Goal: Task Accomplishment & Management: Complete application form

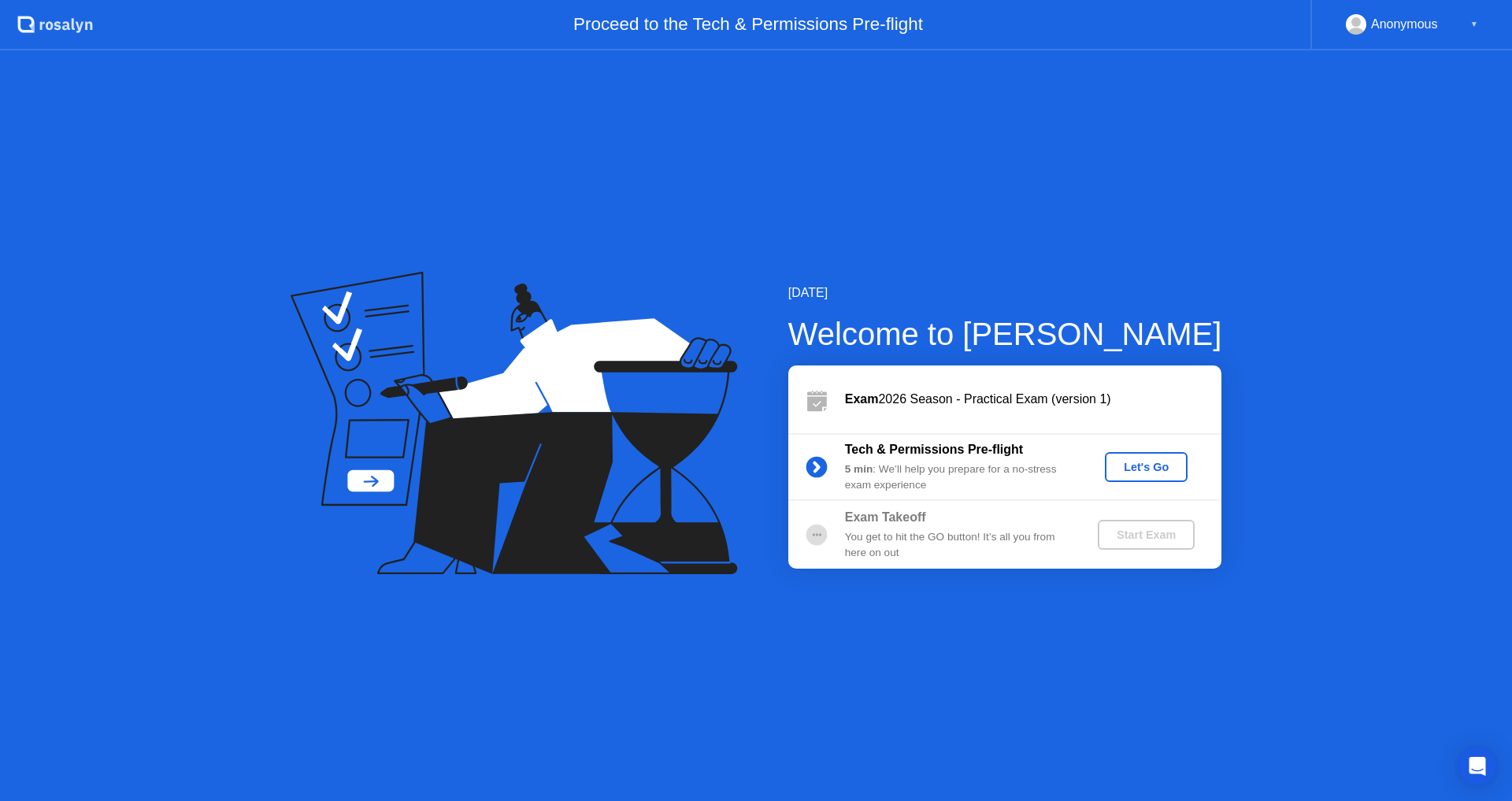
click at [1143, 472] on div "Let's Go" at bounding box center [1146, 467] width 70 height 13
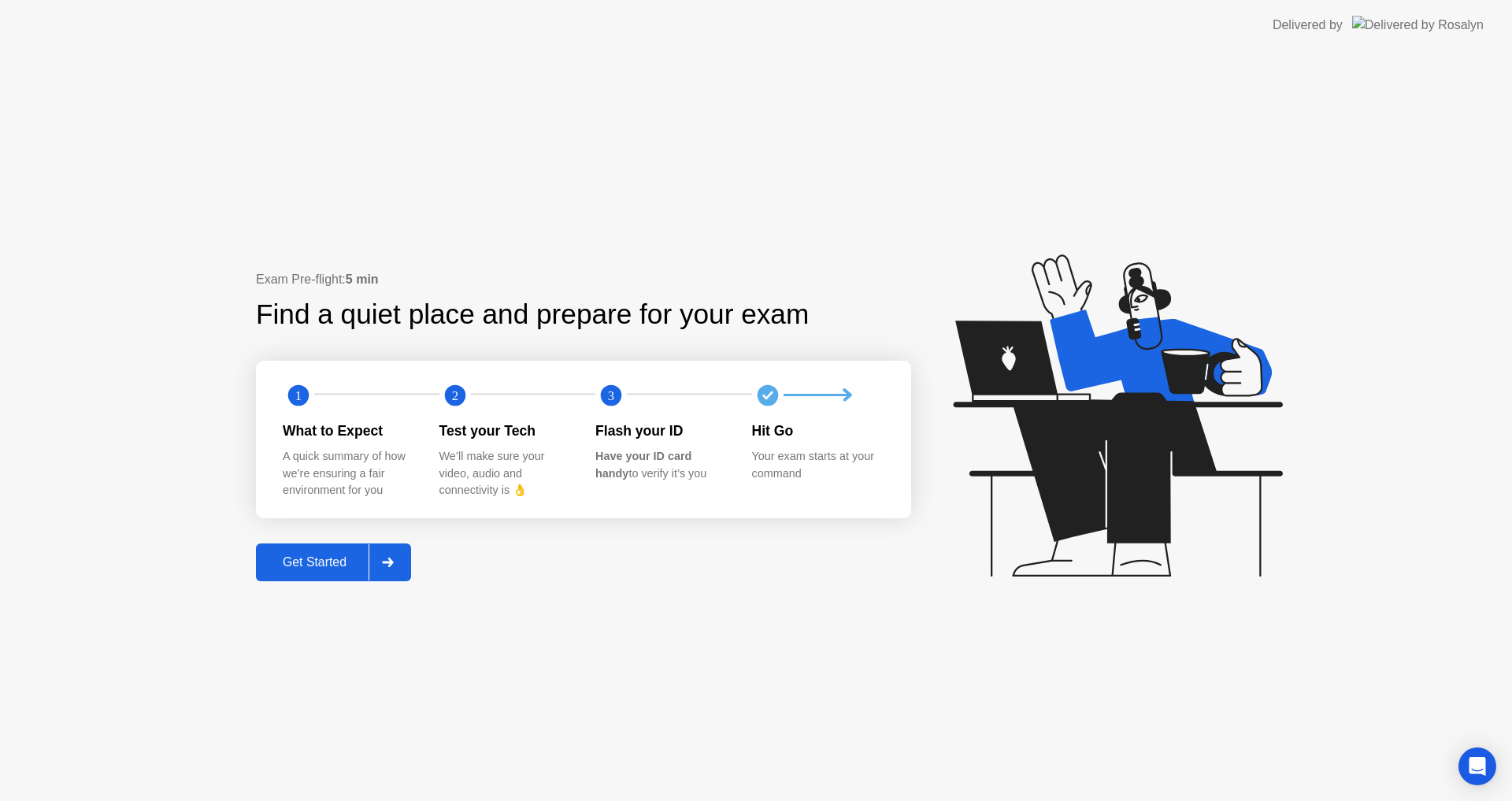
click at [326, 562] on div "Get Started" at bounding box center [314, 562] width 108 height 15
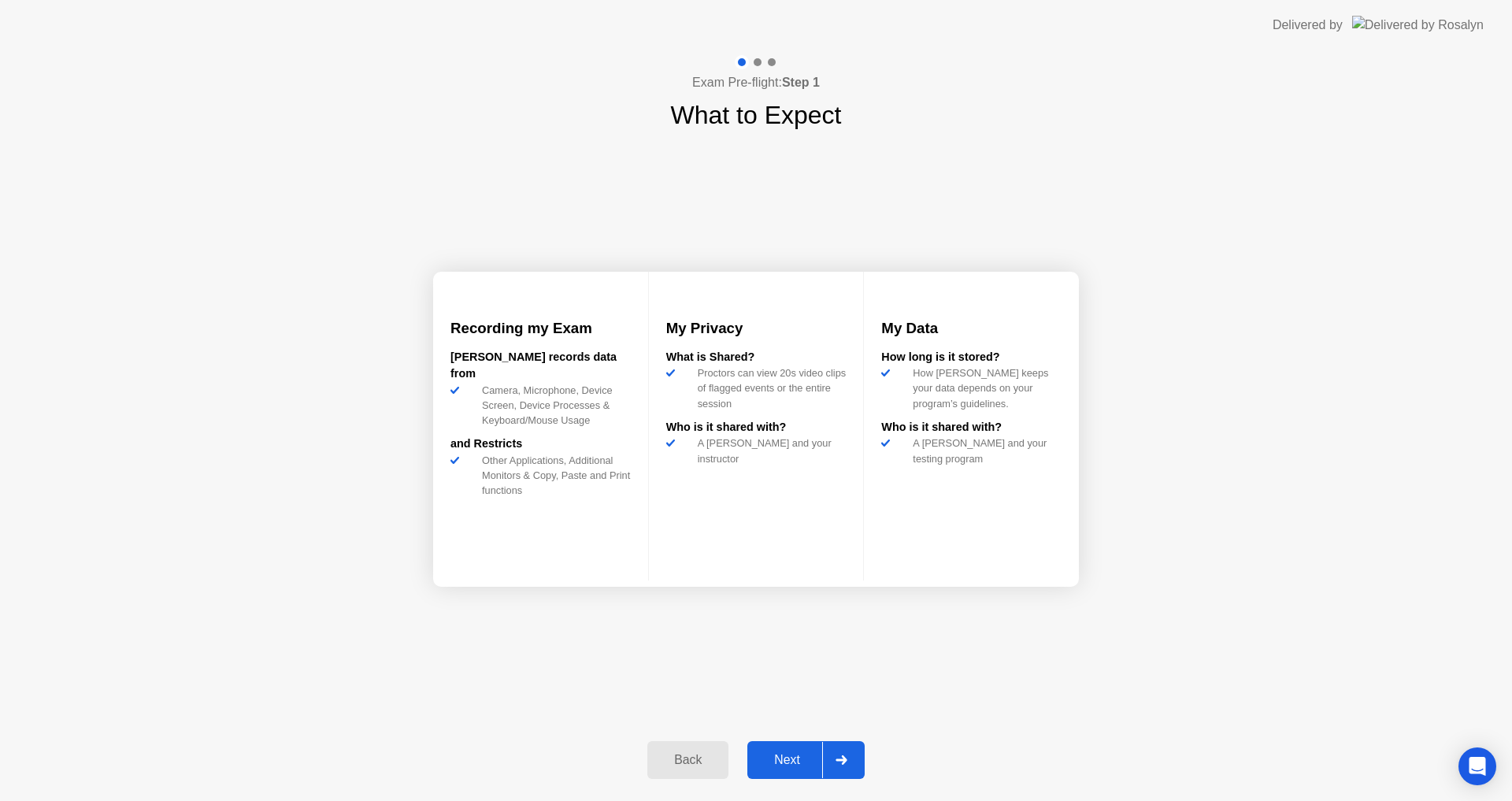
click at [781, 757] on div "Next" at bounding box center [786, 760] width 70 height 15
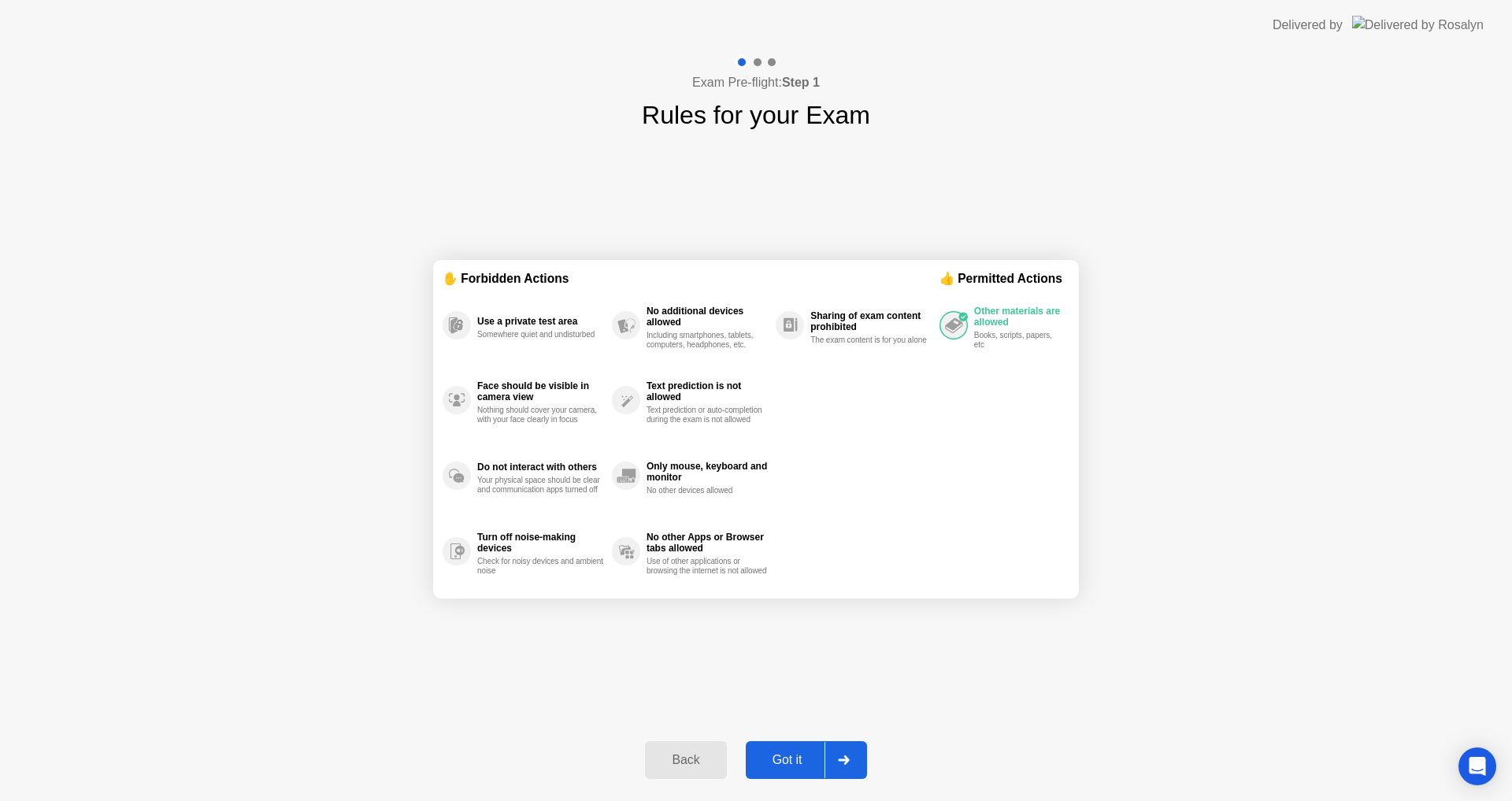
click at [791, 758] on div "Got it" at bounding box center [788, 760] width 74 height 15
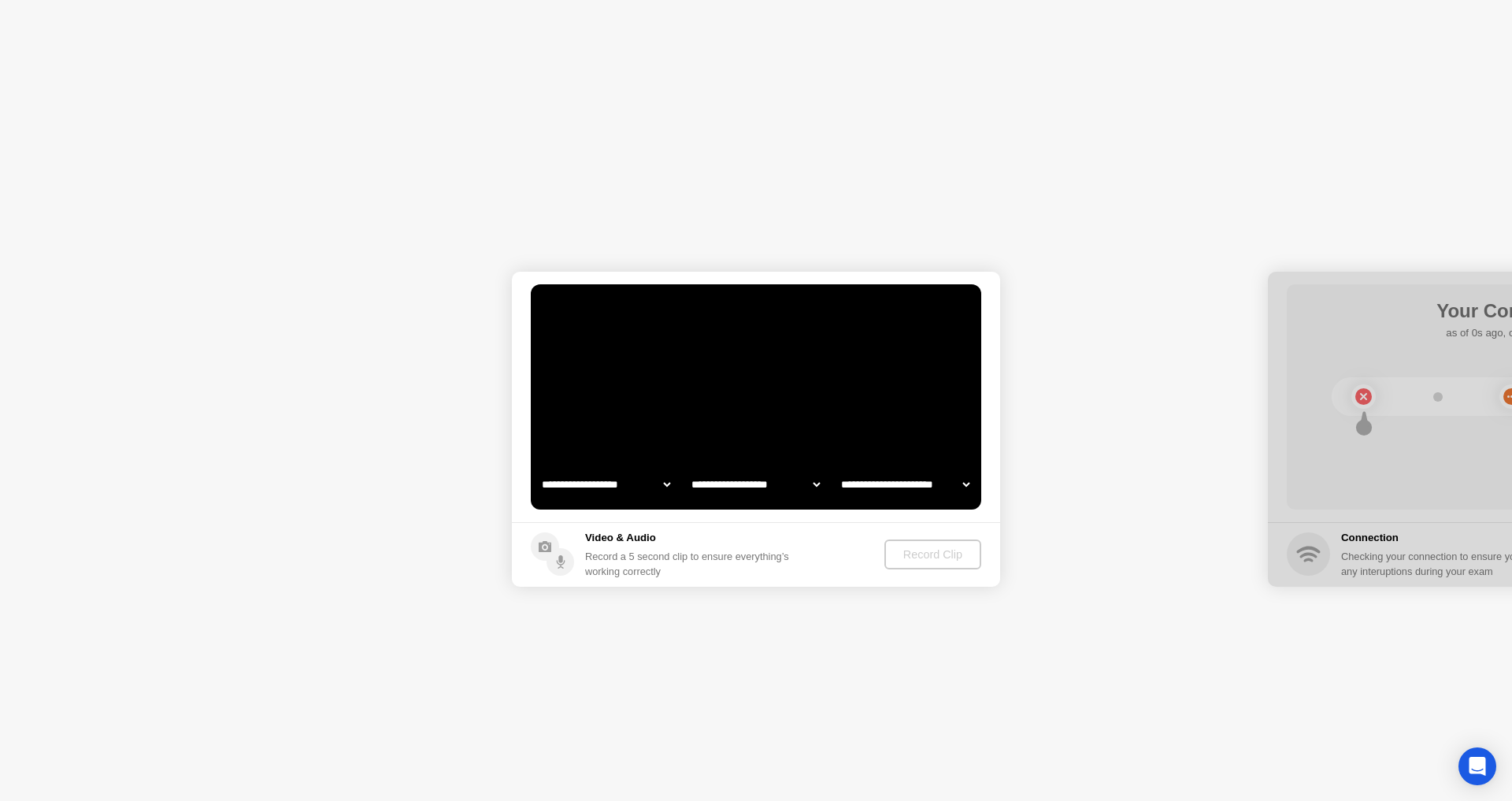
select select "**********"
select select "*******"
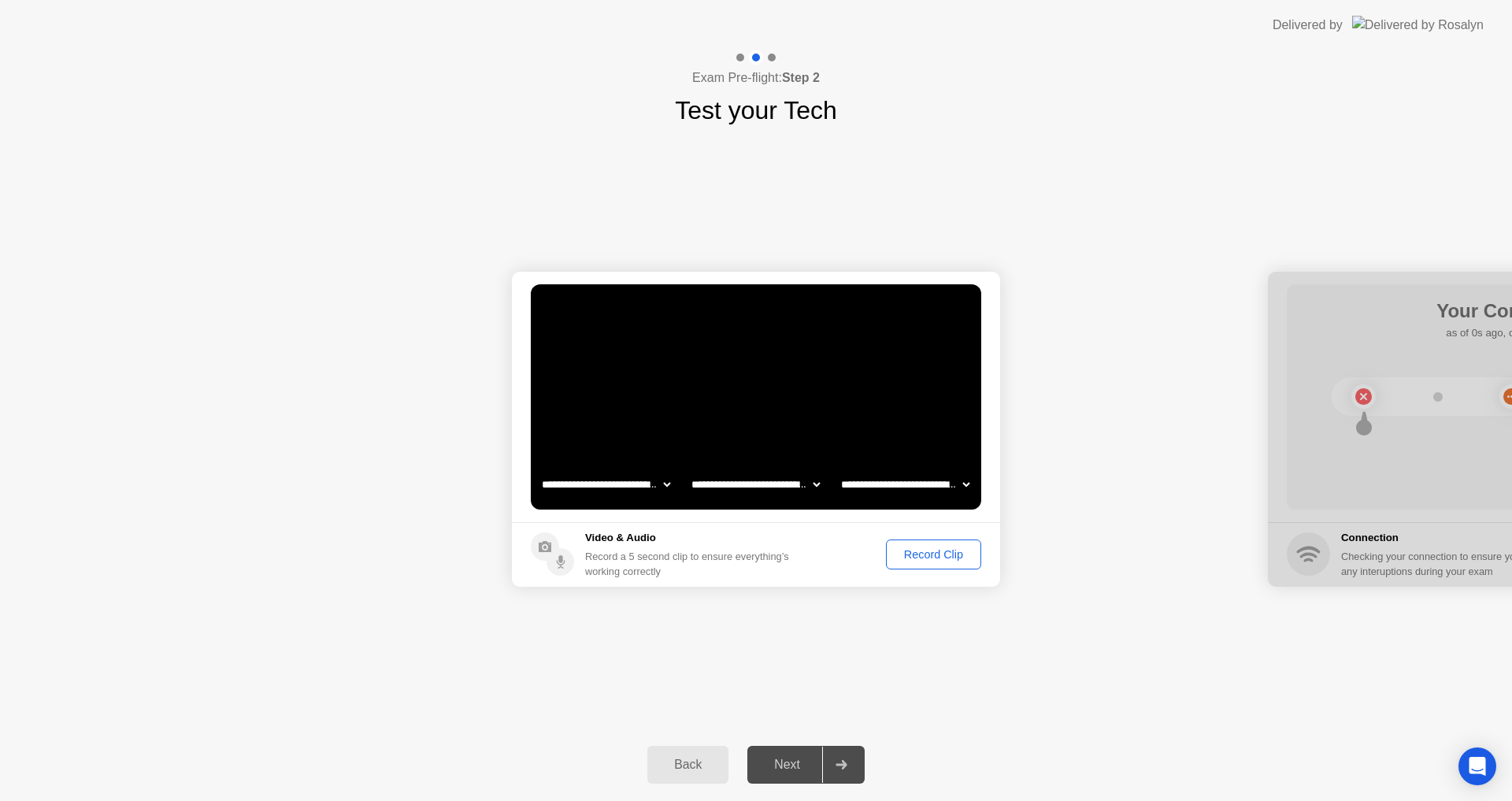
click at [954, 551] on div "Record Clip" at bounding box center [934, 555] width 84 height 13
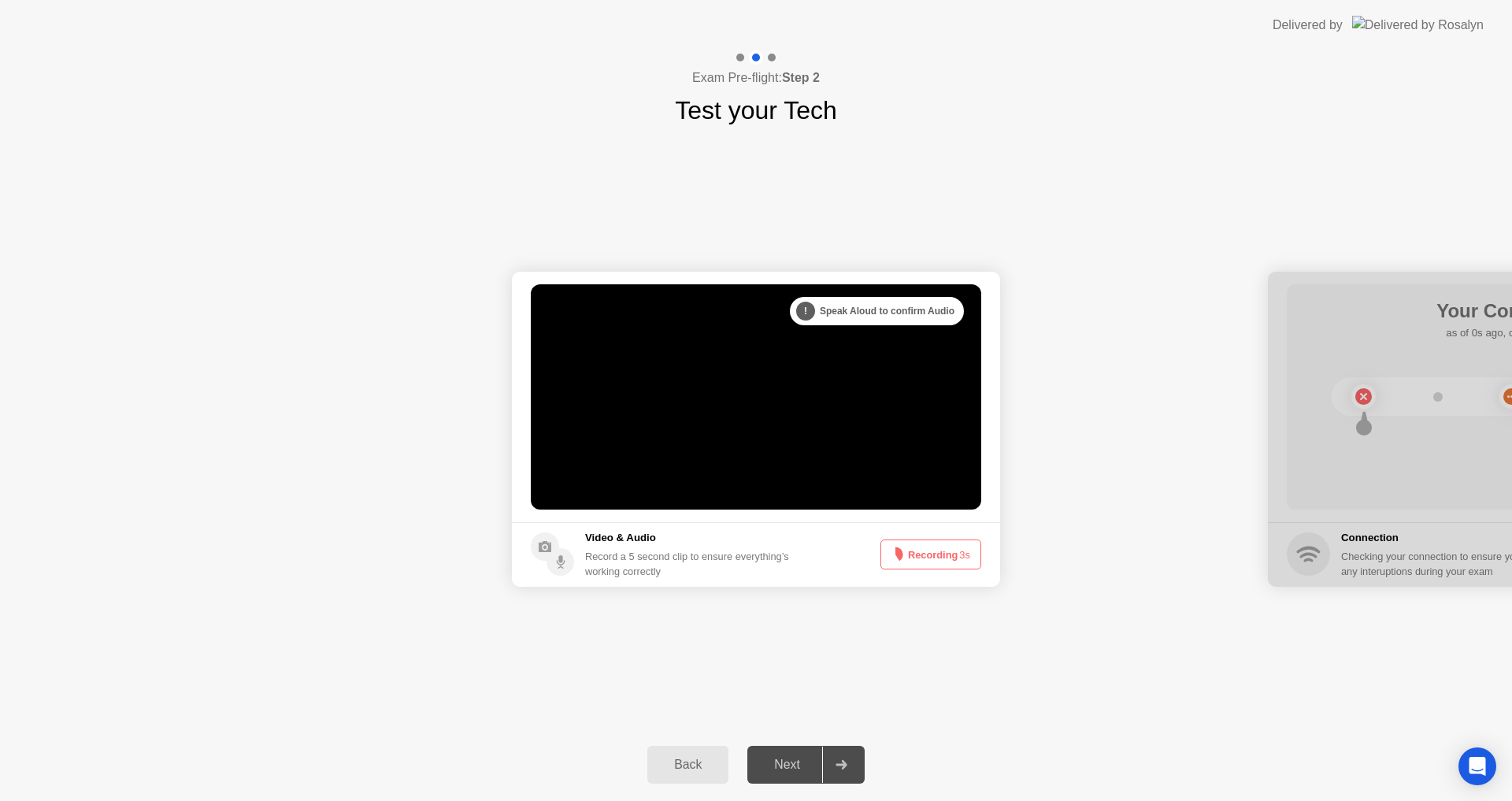
click at [858, 318] on div ". . . Try increasing your lighting" at bounding box center [883, 311] width 163 height 28
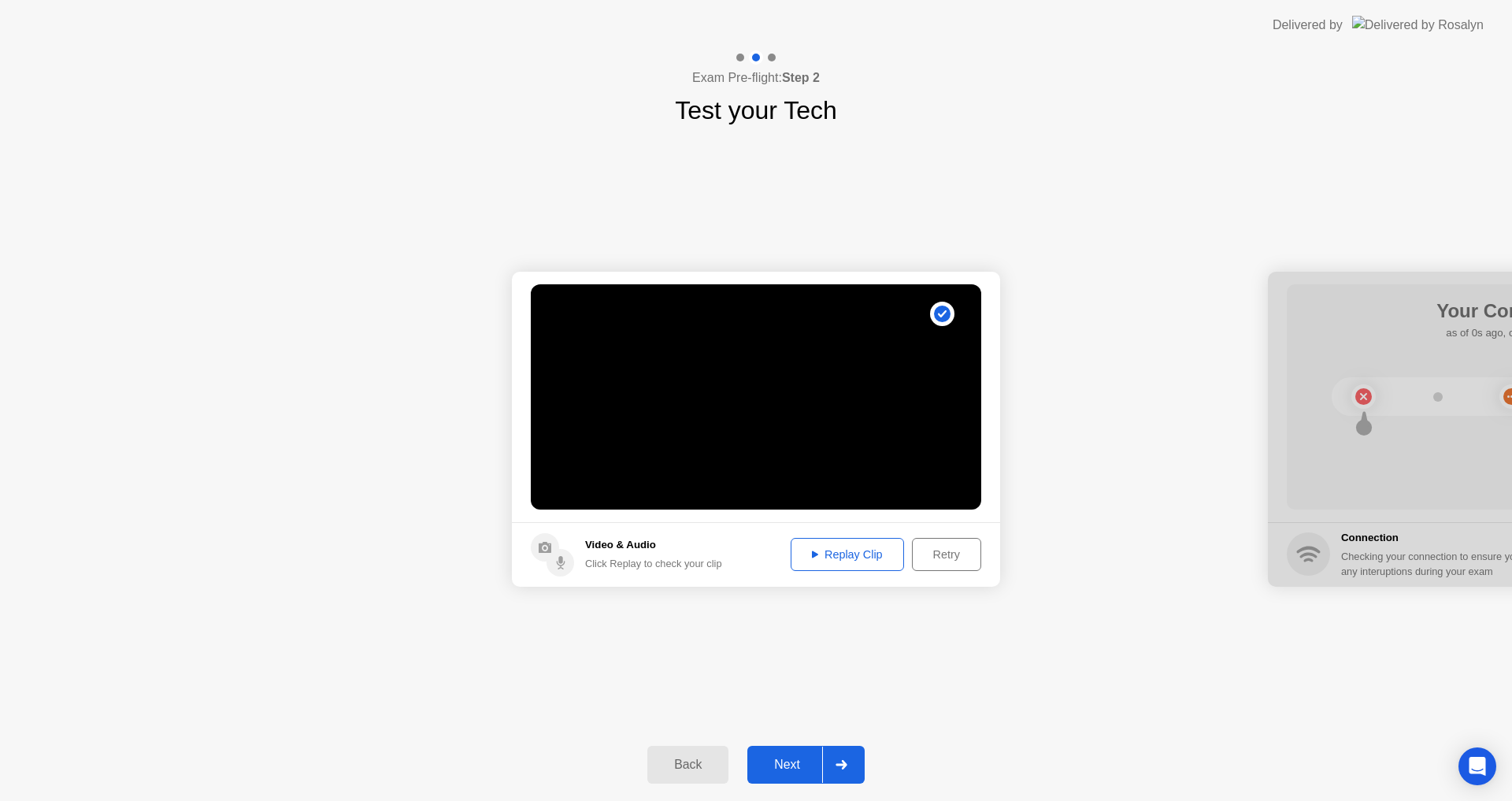
click at [833, 553] on div "Replay Clip" at bounding box center [847, 555] width 103 height 13
click at [805, 556] on div "Replay Clip" at bounding box center [847, 555] width 103 height 13
click at [836, 554] on div "Replay Clip" at bounding box center [847, 555] width 103 height 13
click at [802, 765] on div "Next" at bounding box center [786, 765] width 70 height 15
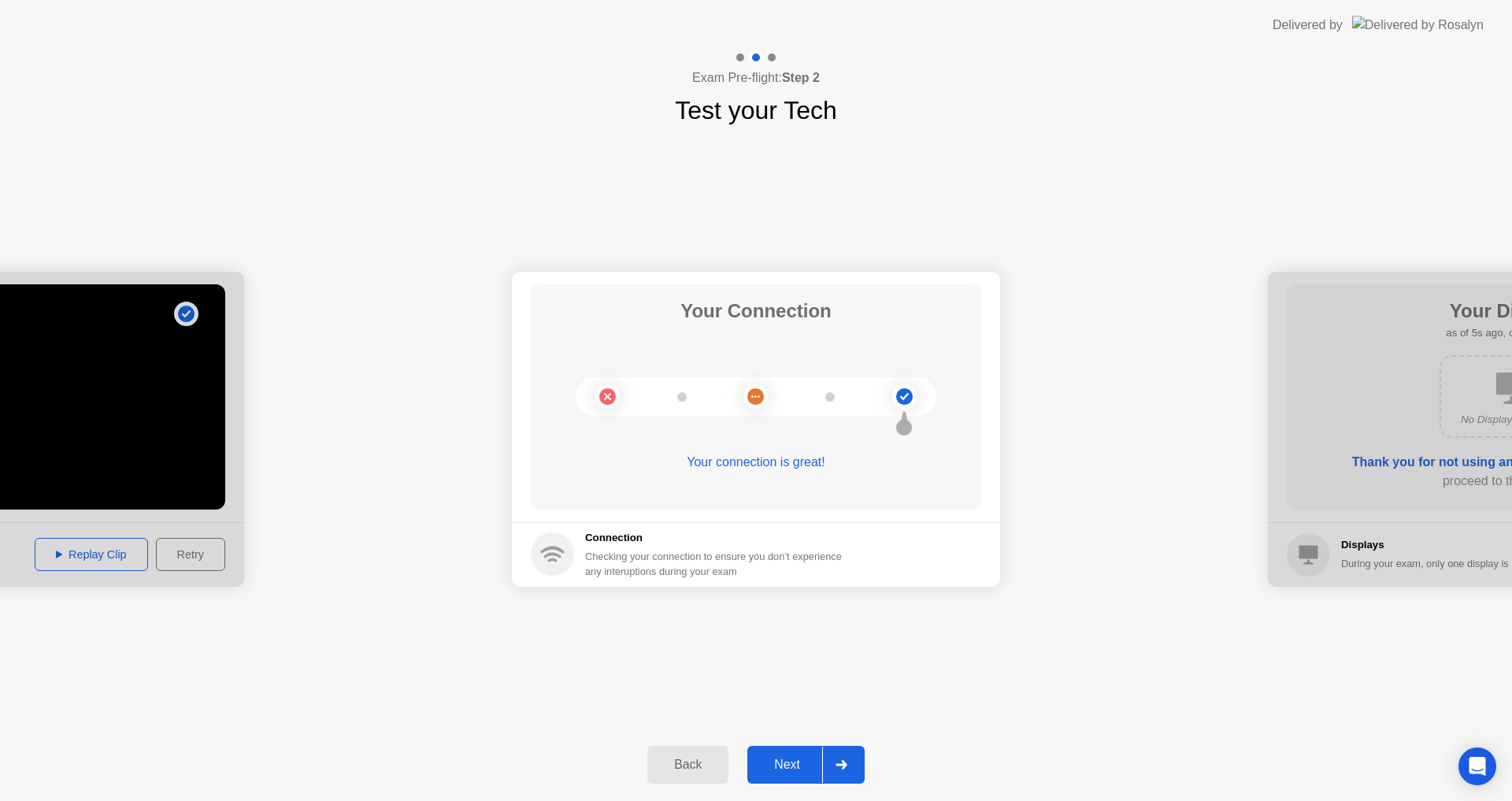
click at [794, 768] on div "Next" at bounding box center [786, 765] width 70 height 15
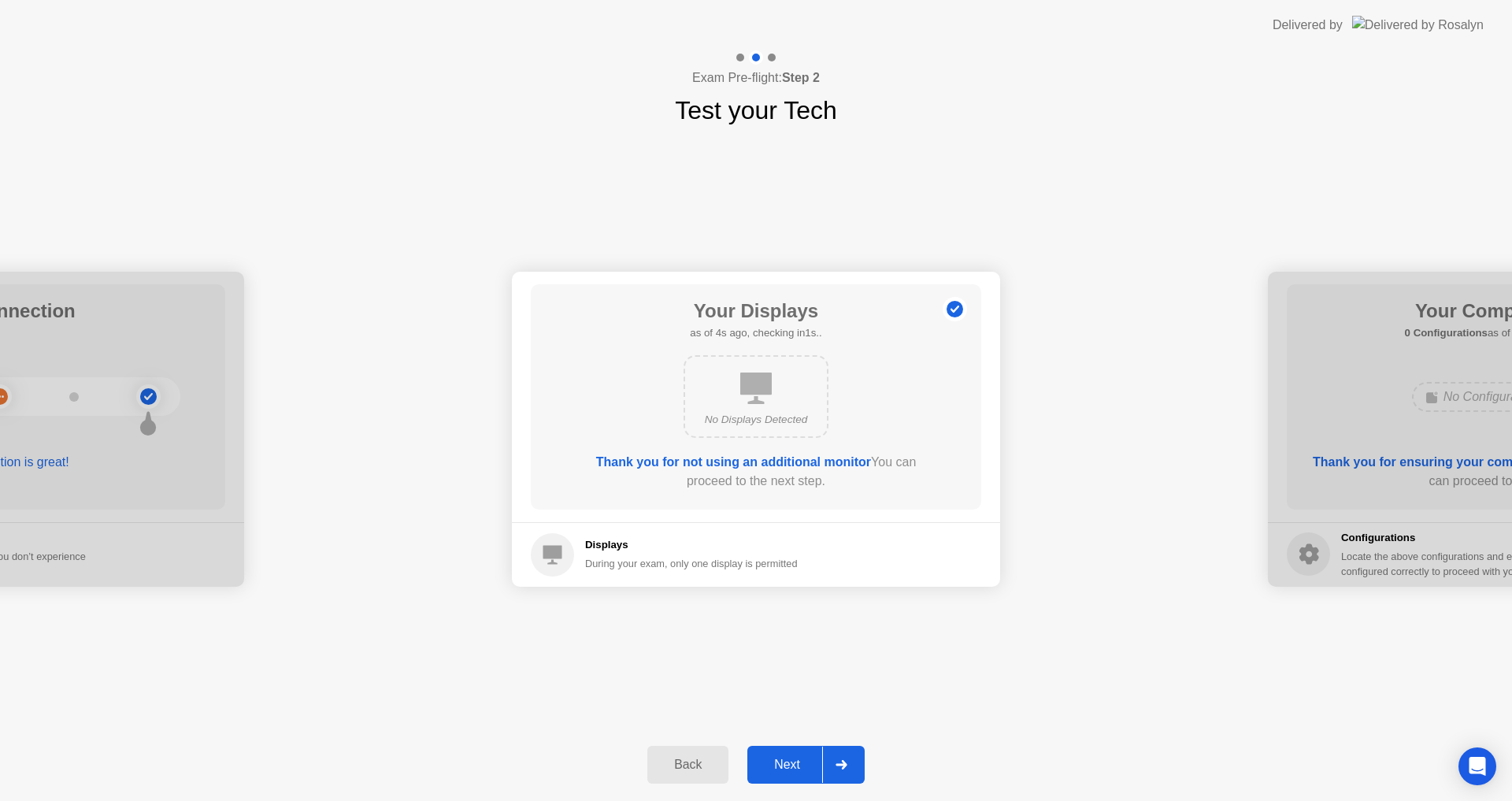
click at [794, 768] on div "Next" at bounding box center [786, 765] width 70 height 15
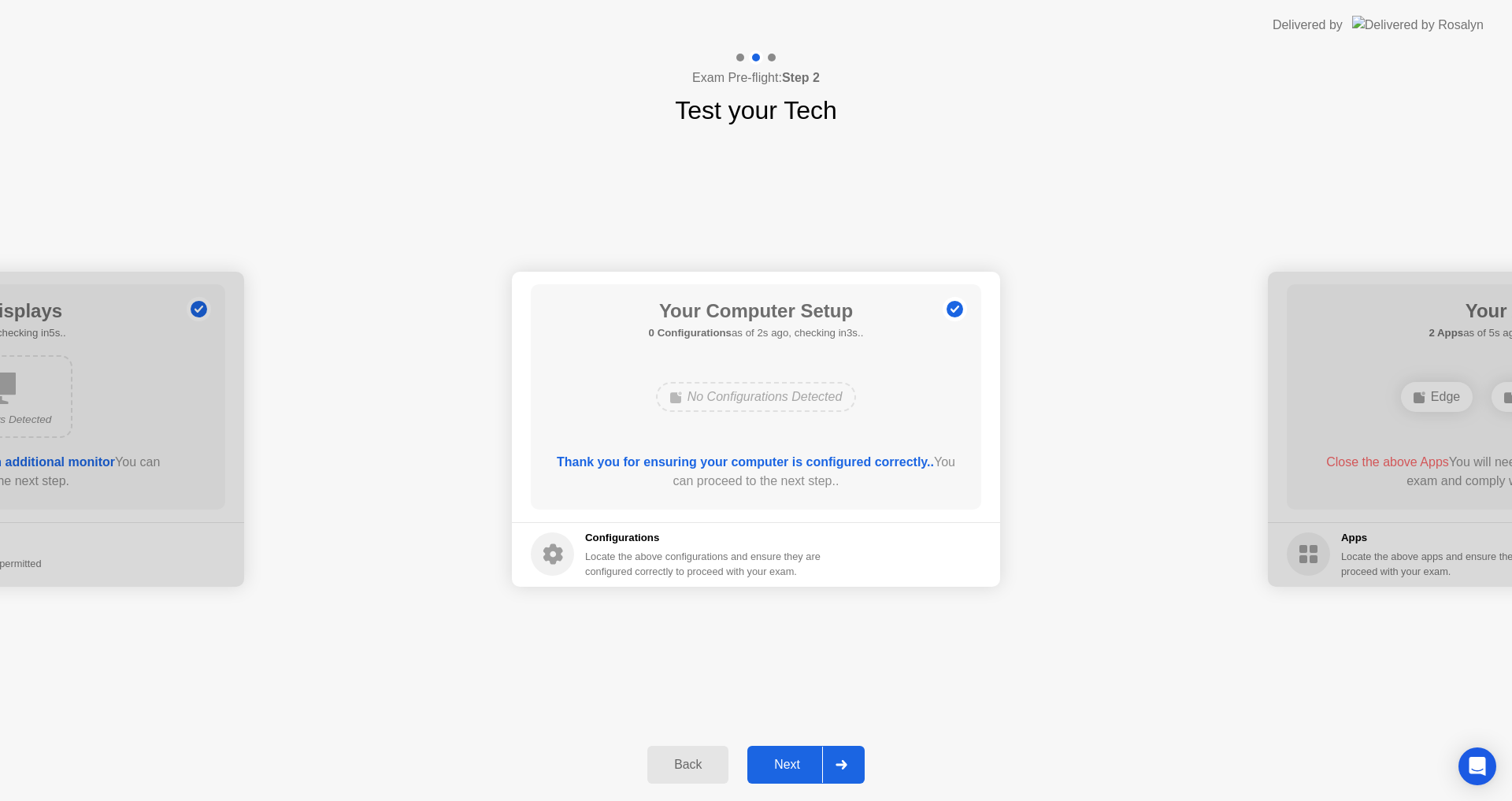
click at [800, 771] on div "Next" at bounding box center [786, 765] width 70 height 15
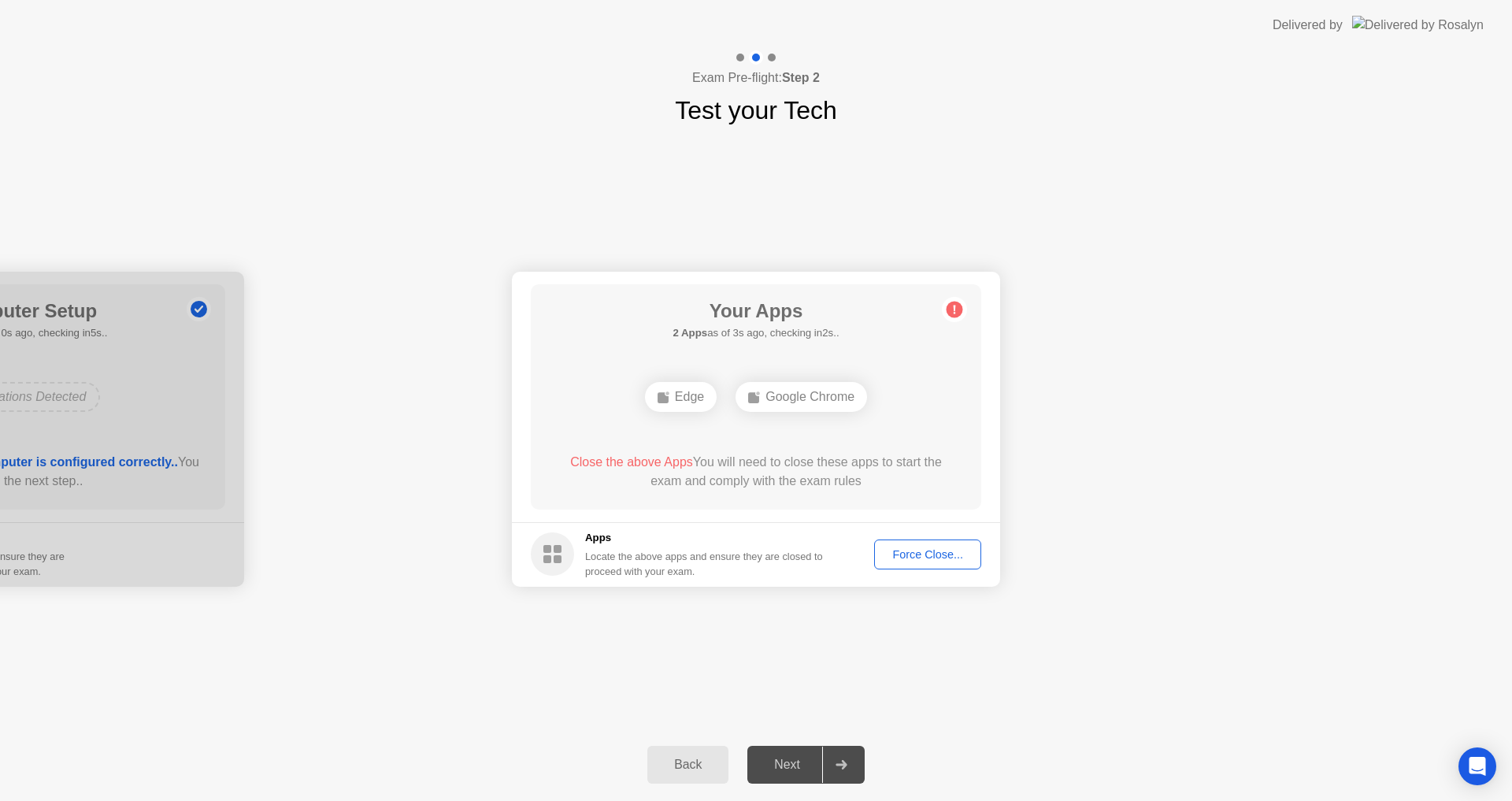
click at [940, 551] on div "Force Close..." at bounding box center [928, 555] width 96 height 13
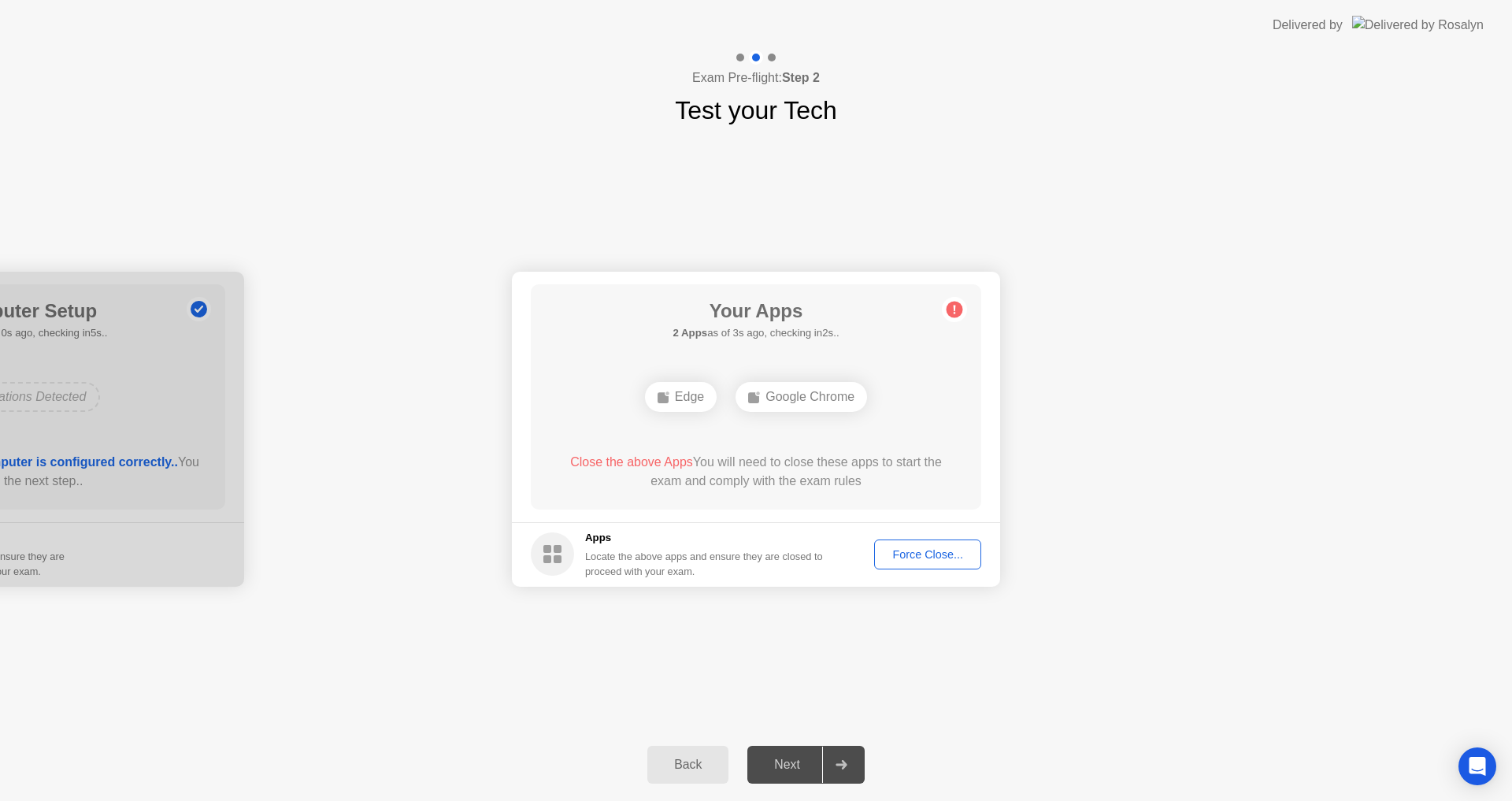
click at [940, 558] on div "Force Close..." at bounding box center [928, 555] width 96 height 13
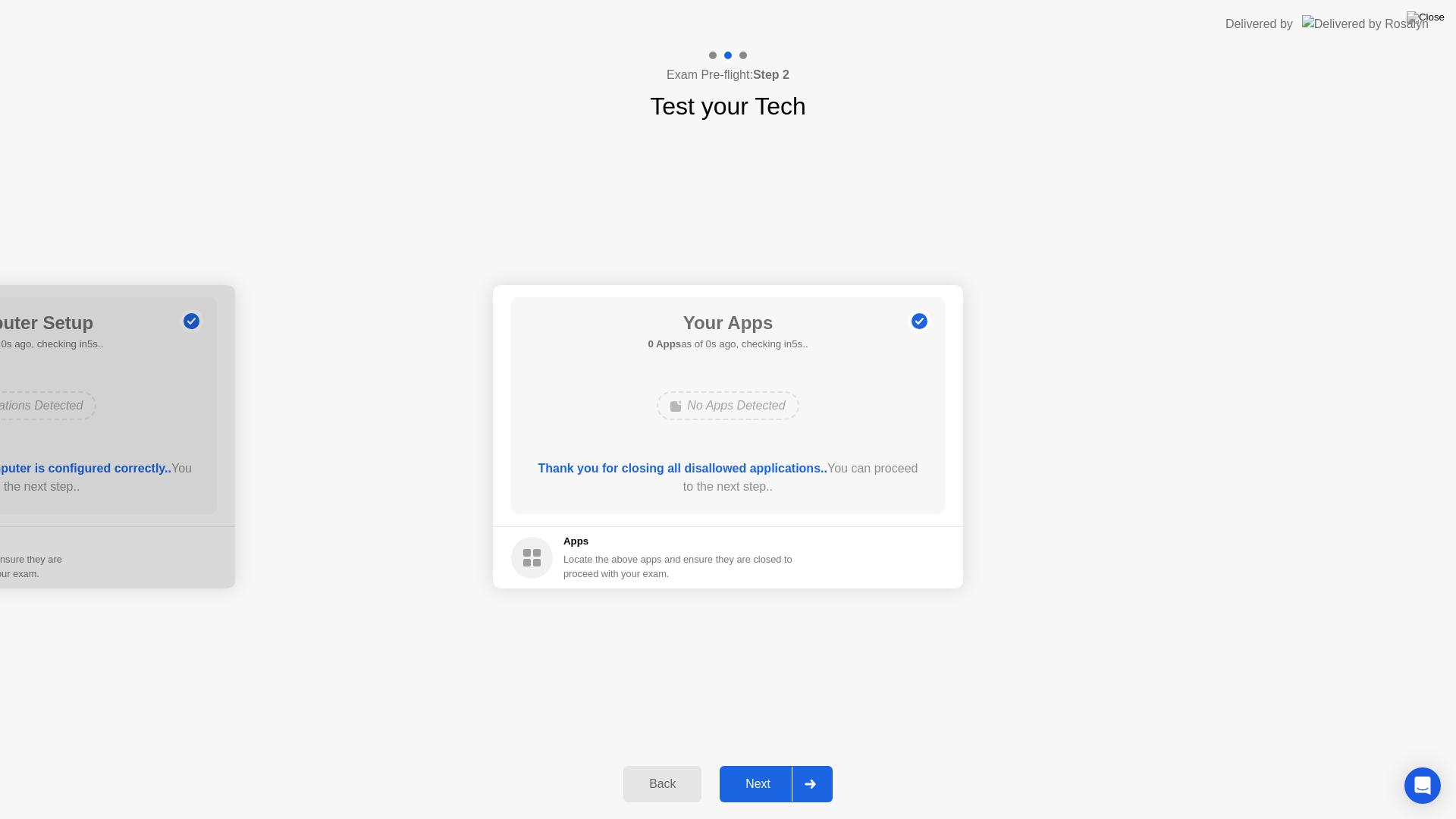
click at [1376, 5] on div "Delivered by" at bounding box center [1327, 24] width 203 height 49
click at [766, 770] on div "Next" at bounding box center [757, 784] width 67 height 14
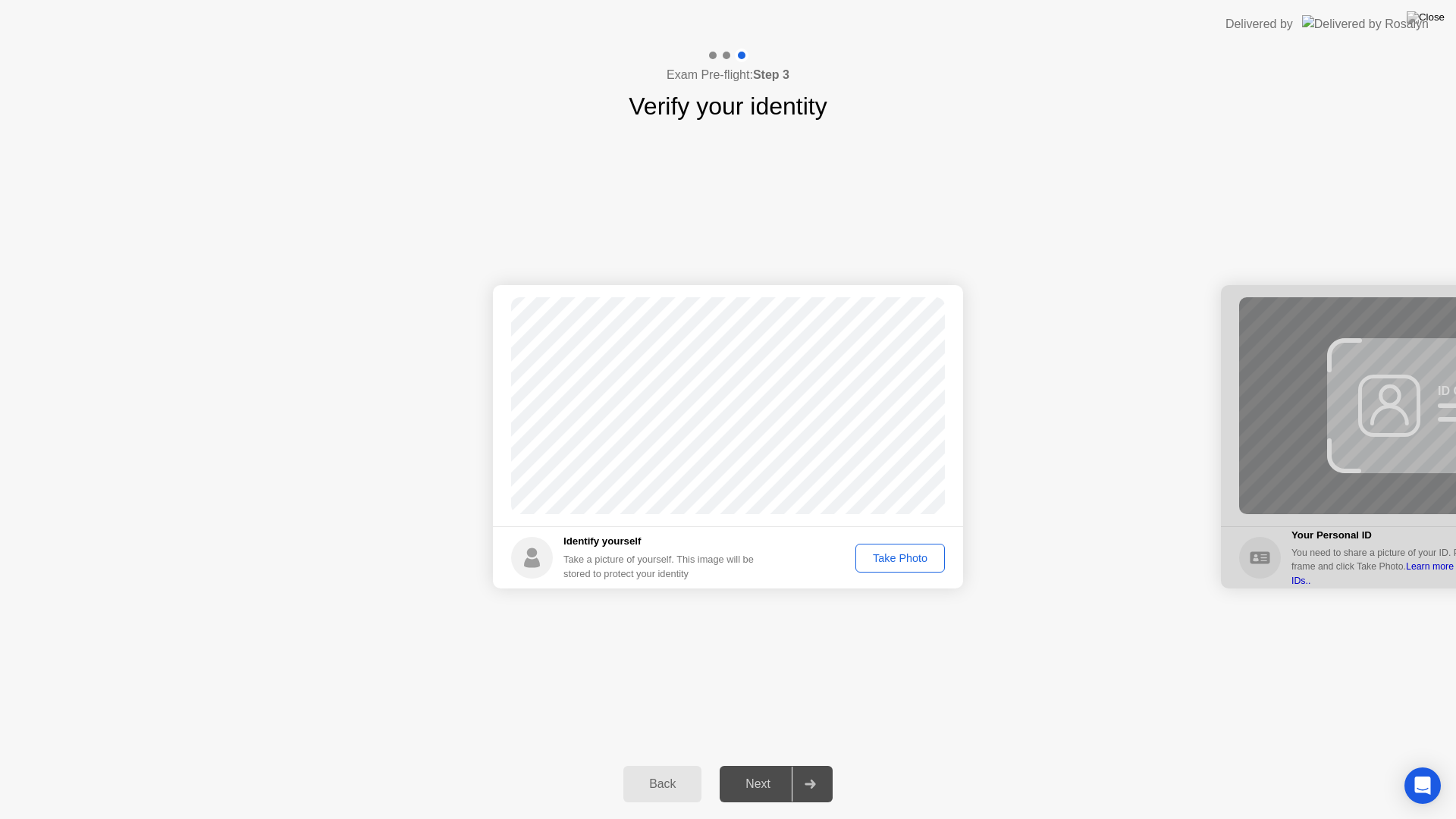
click at [892, 558] on div "Take Photo" at bounding box center [900, 558] width 79 height 12
click at [763, 770] on div "Next" at bounding box center [757, 784] width 67 height 14
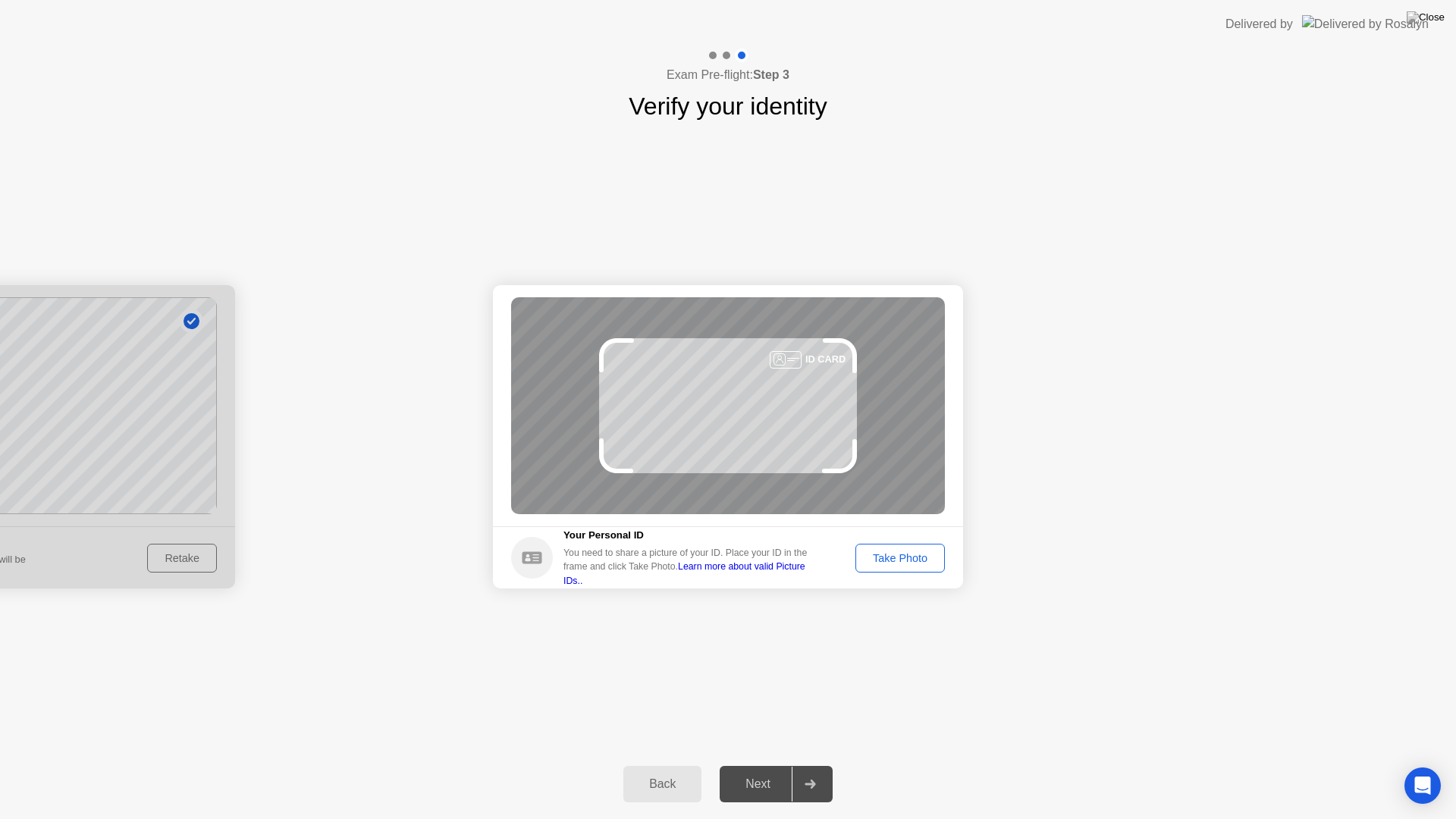
click at [895, 556] on div "Take Photo" at bounding box center [900, 558] width 79 height 12
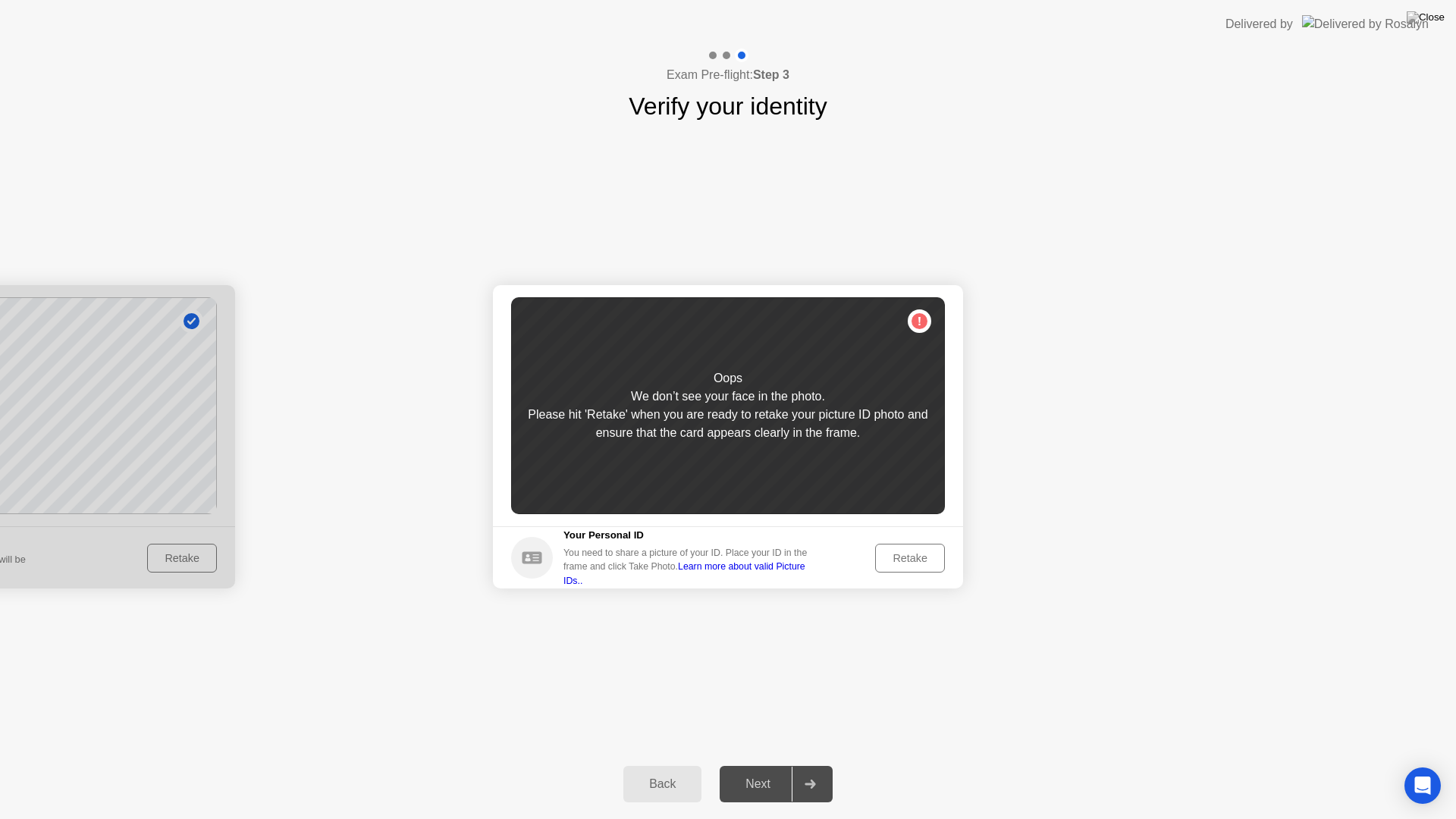
click at [895, 557] on div "Retake" at bounding box center [910, 558] width 59 height 12
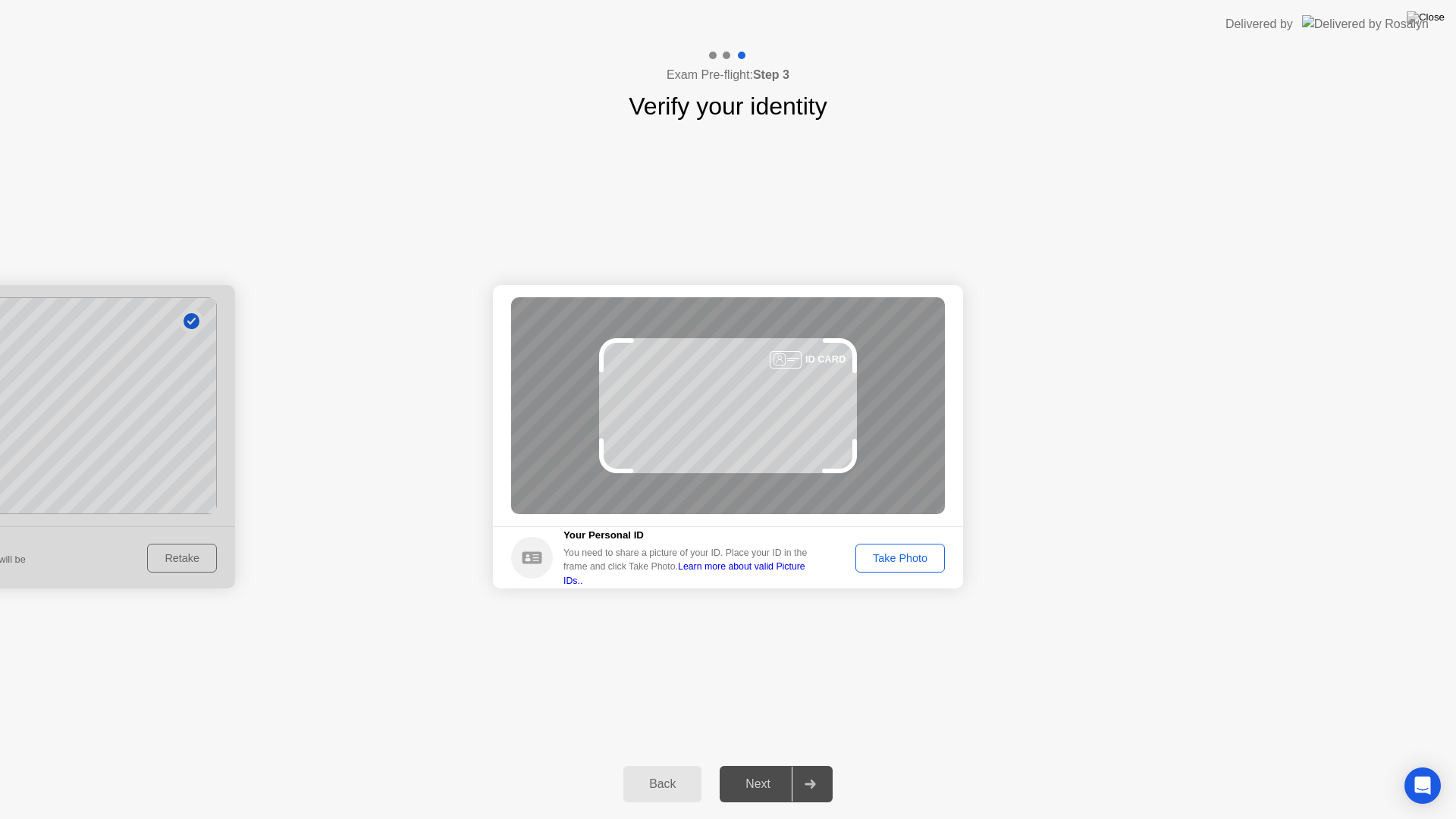
click at [909, 562] on div "Take Photo" at bounding box center [900, 558] width 79 height 12
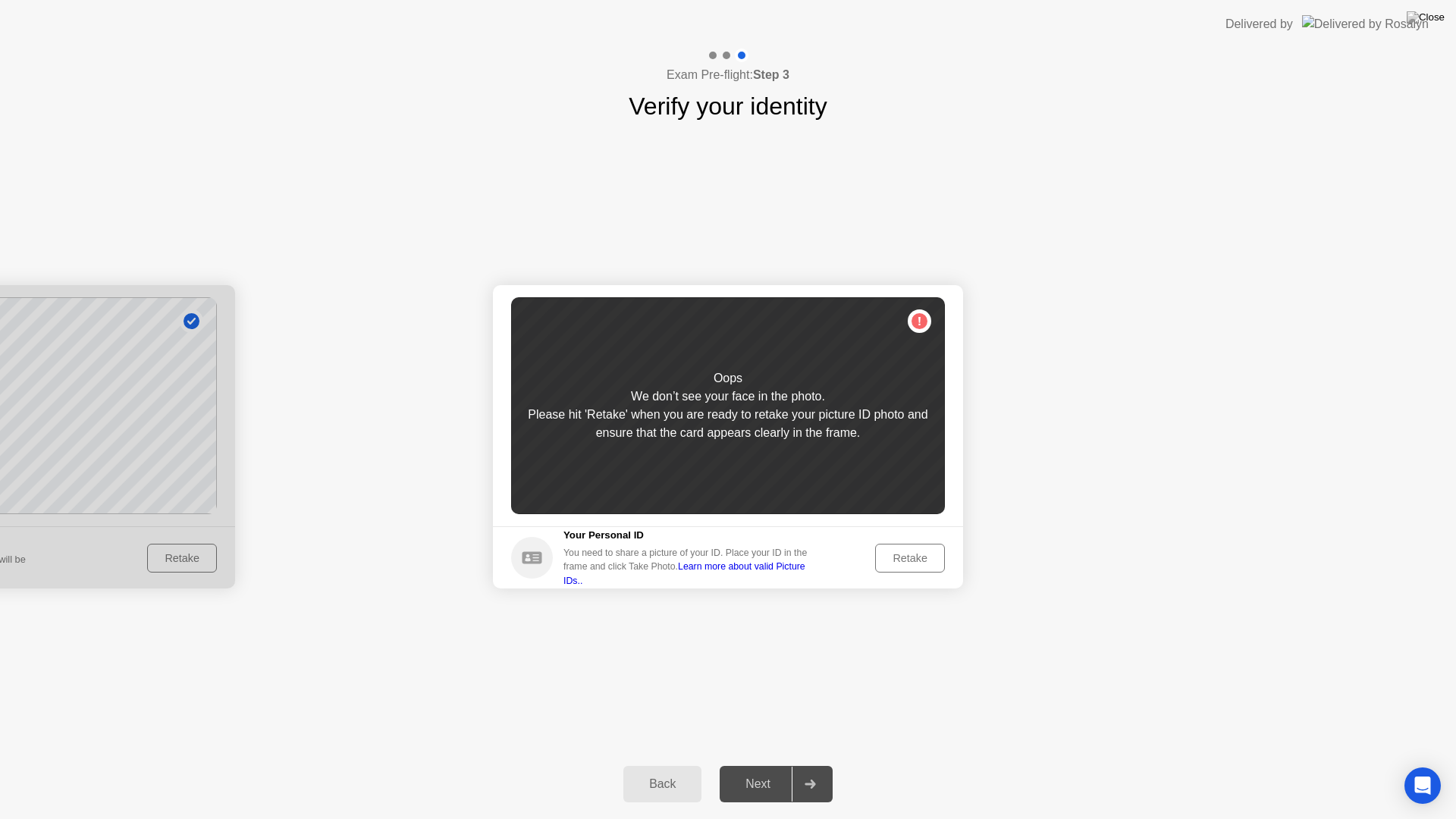
click at [909, 562] on div "Retake" at bounding box center [910, 558] width 59 height 12
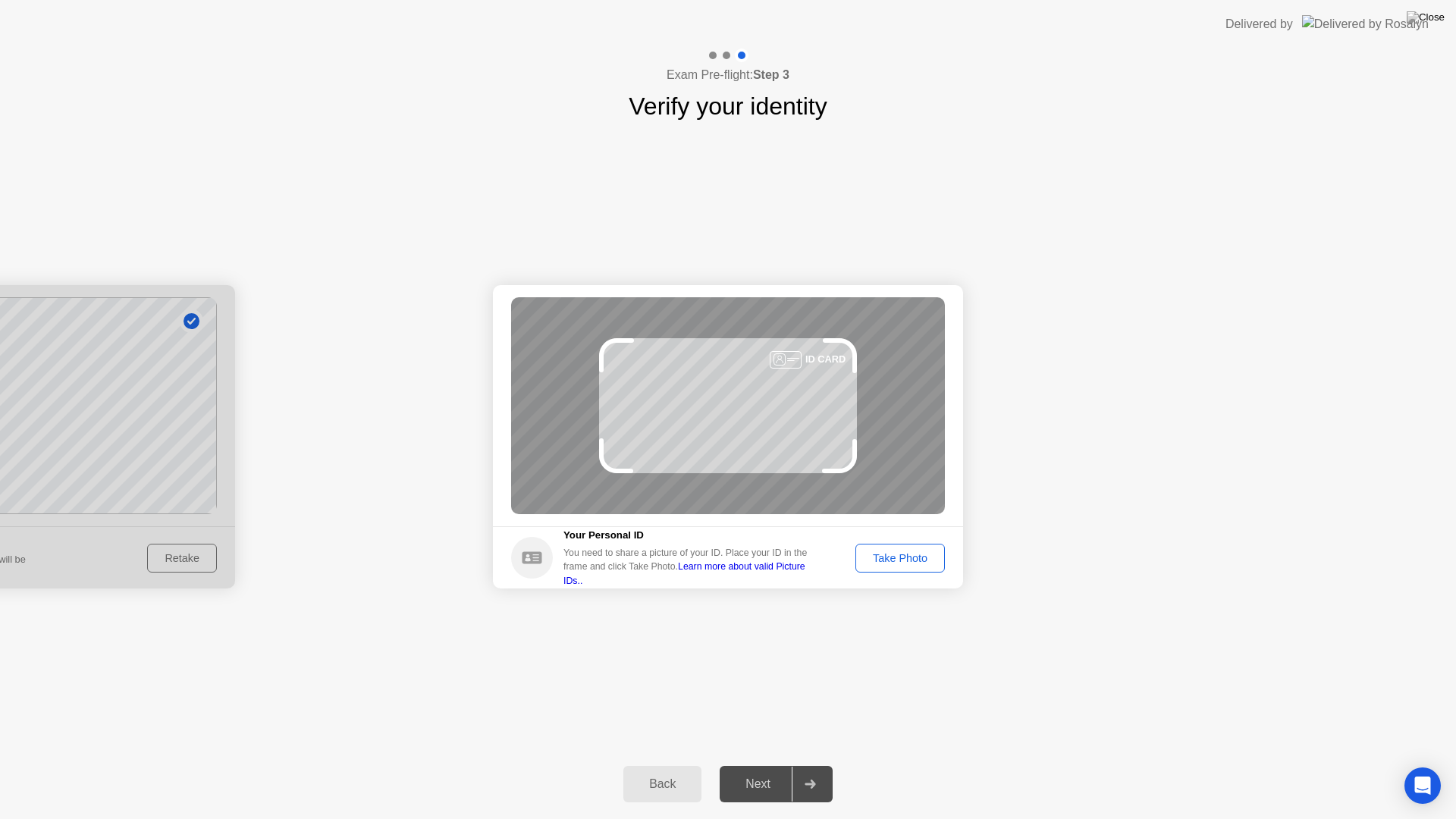
click at [909, 563] on div "Take Photo" at bounding box center [900, 558] width 79 height 12
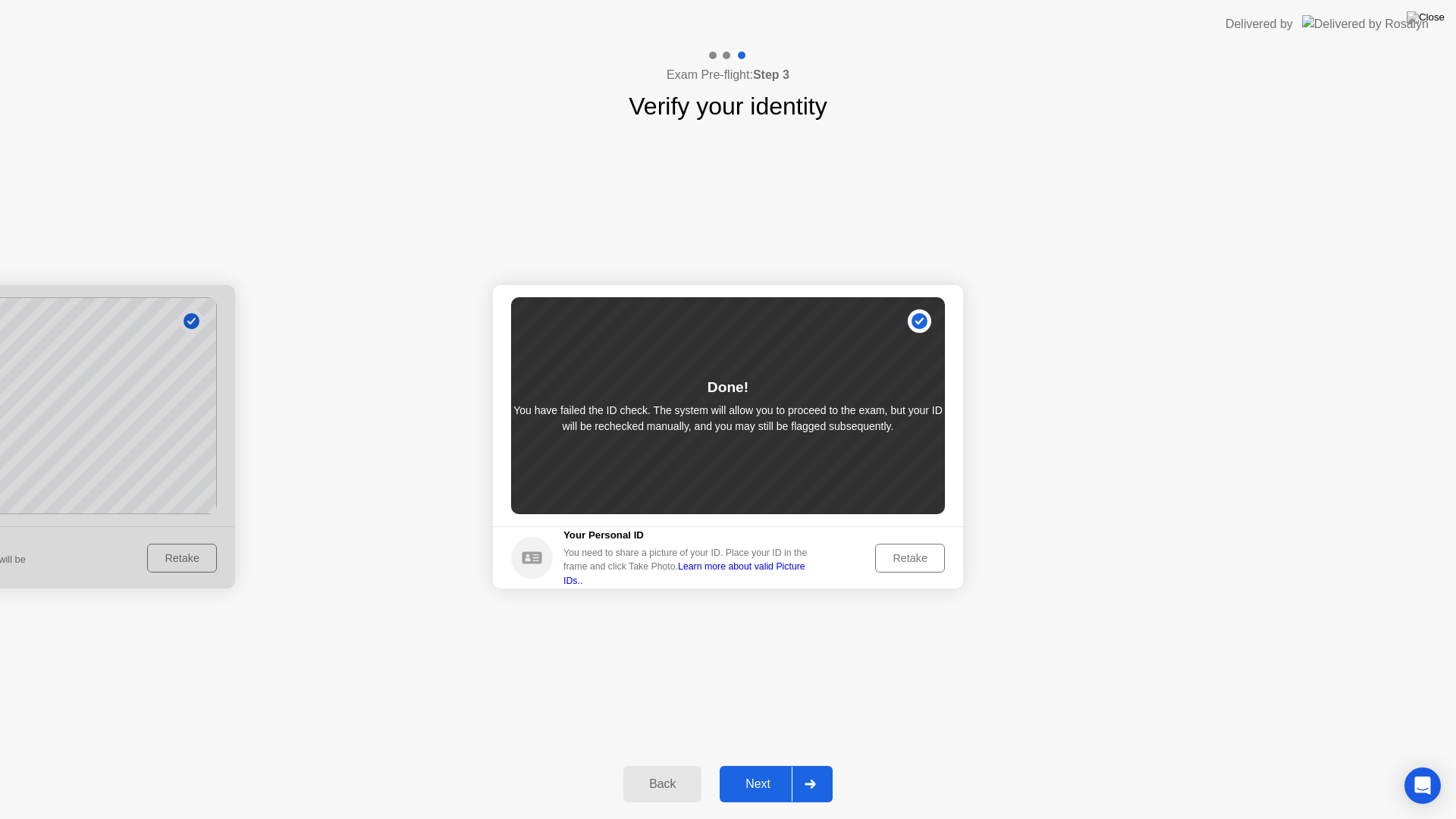
click at [909, 563] on div "Retake" at bounding box center [910, 558] width 59 height 12
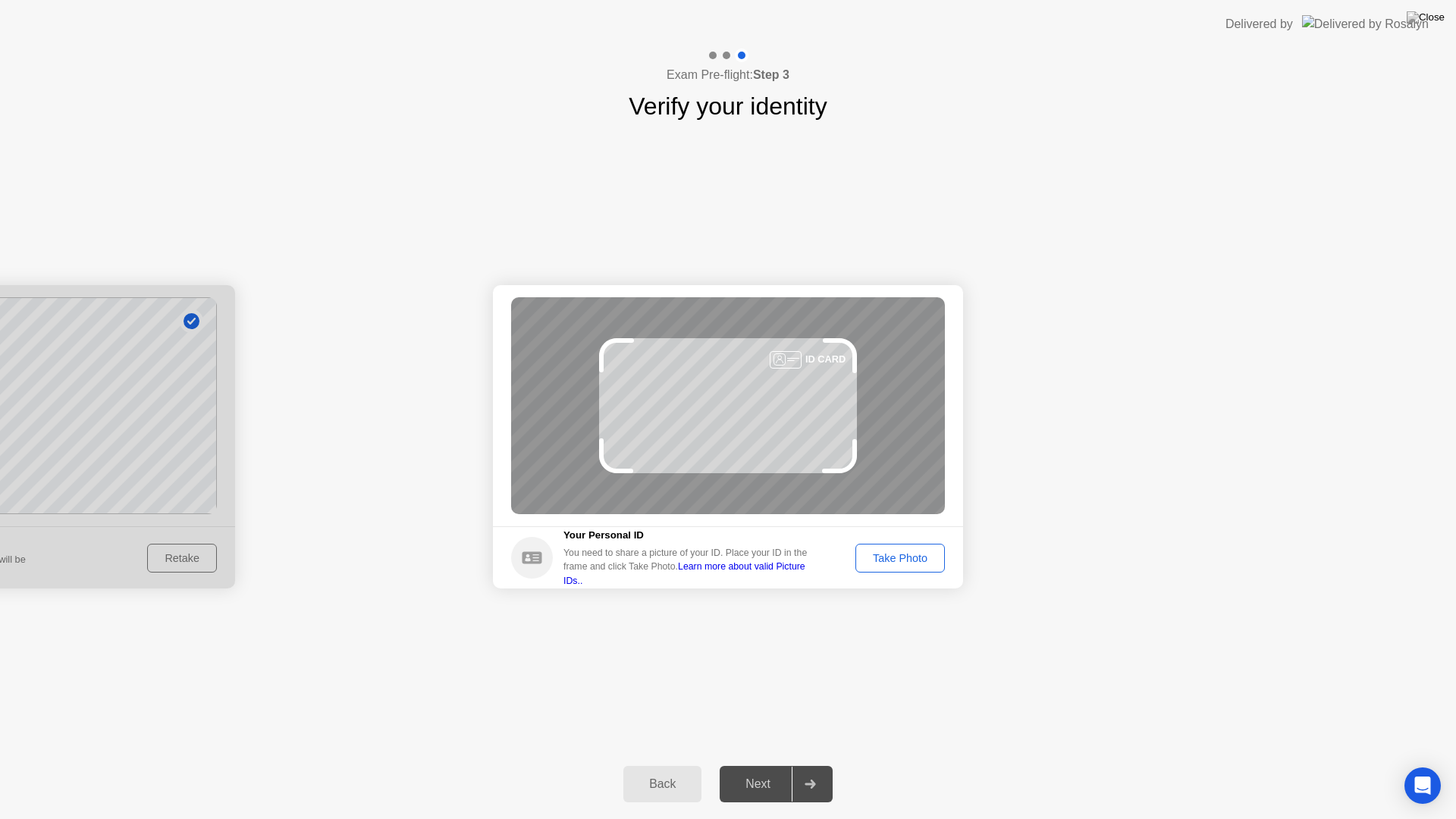
click at [909, 563] on div "Take Photo" at bounding box center [900, 558] width 79 height 12
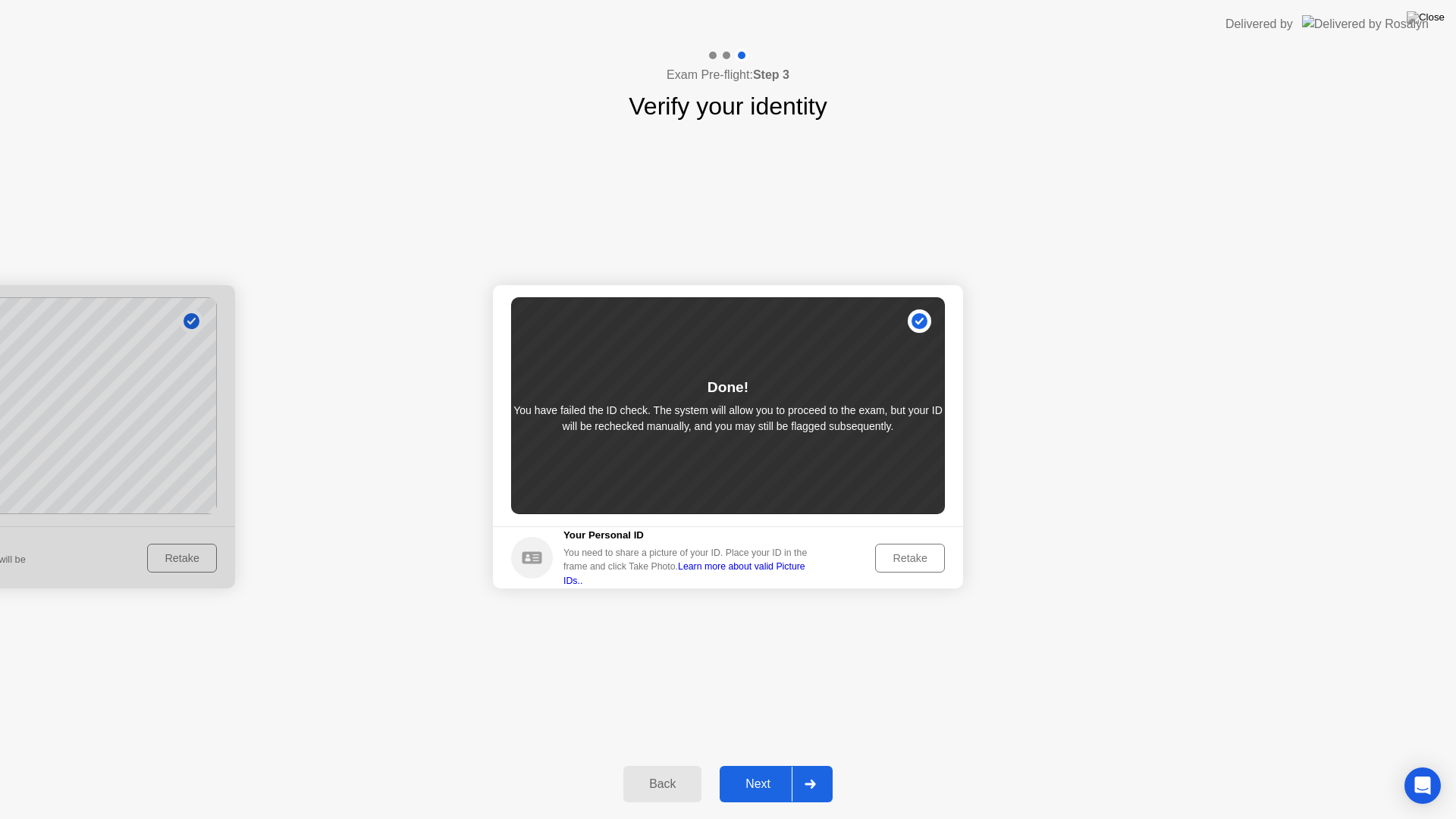
click at [895, 564] on div "Retake" at bounding box center [910, 558] width 59 height 12
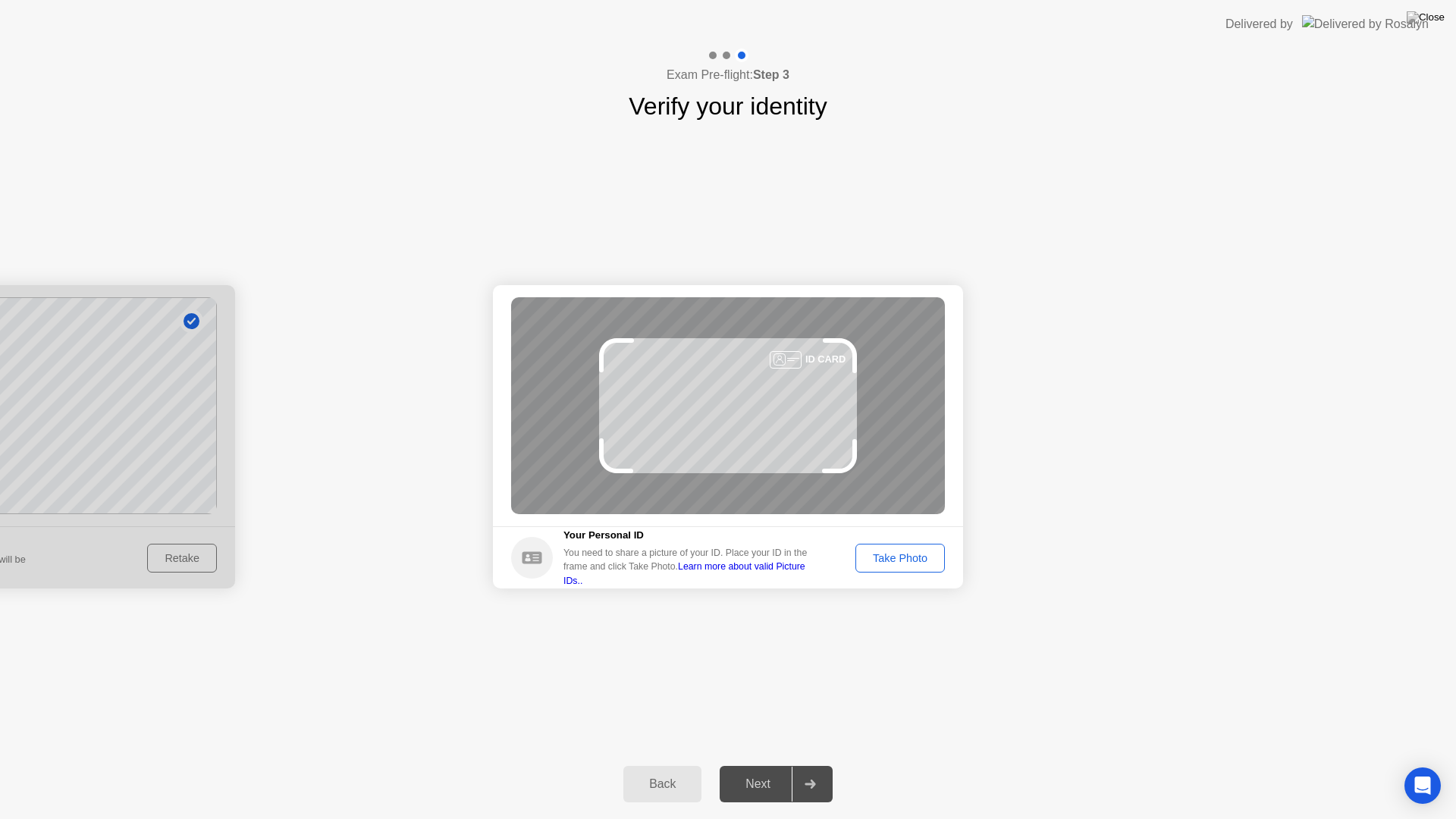
click at [910, 561] on div "Take Photo" at bounding box center [900, 558] width 79 height 12
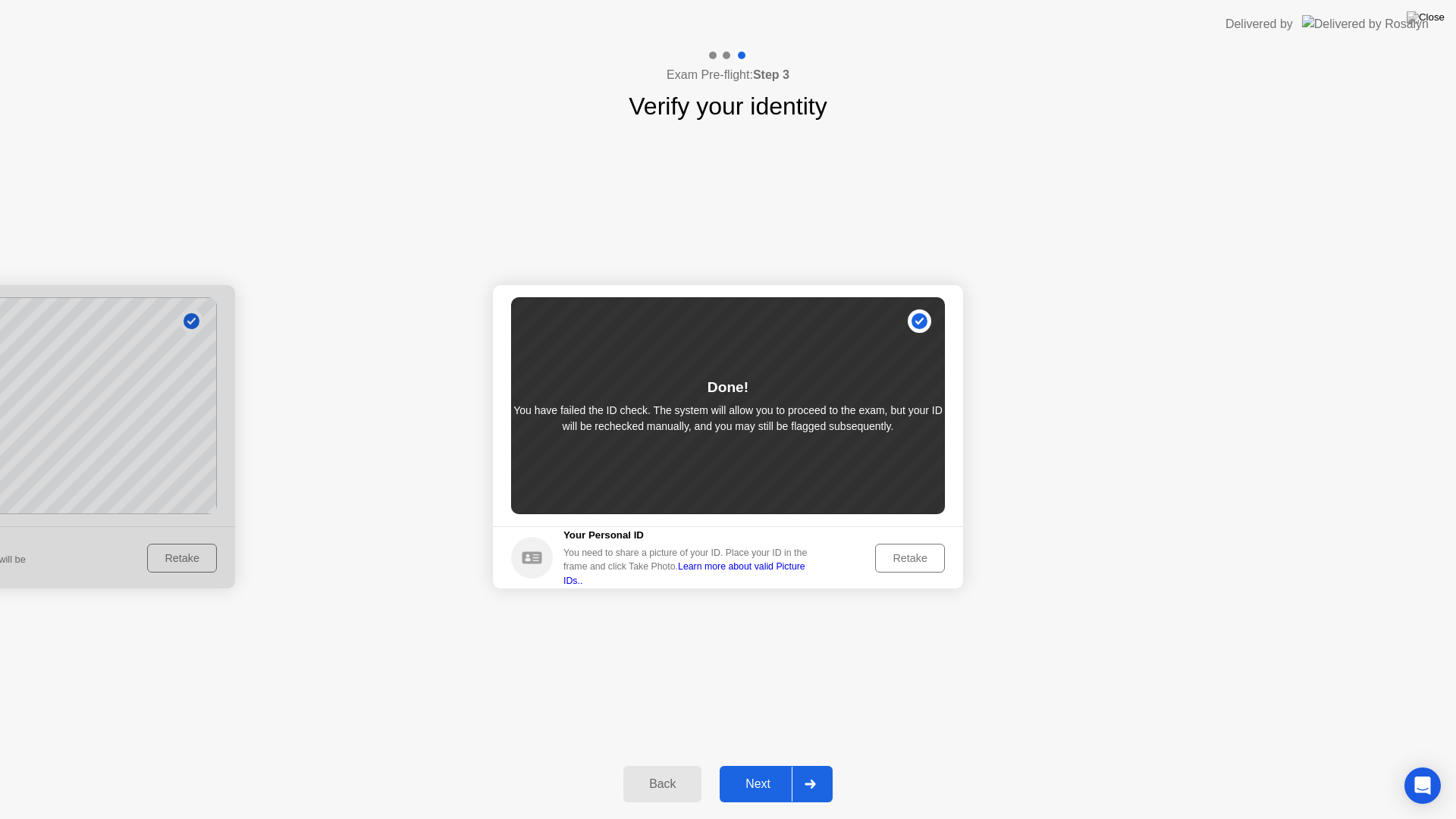
click at [913, 561] on div "Retake" at bounding box center [910, 558] width 59 height 12
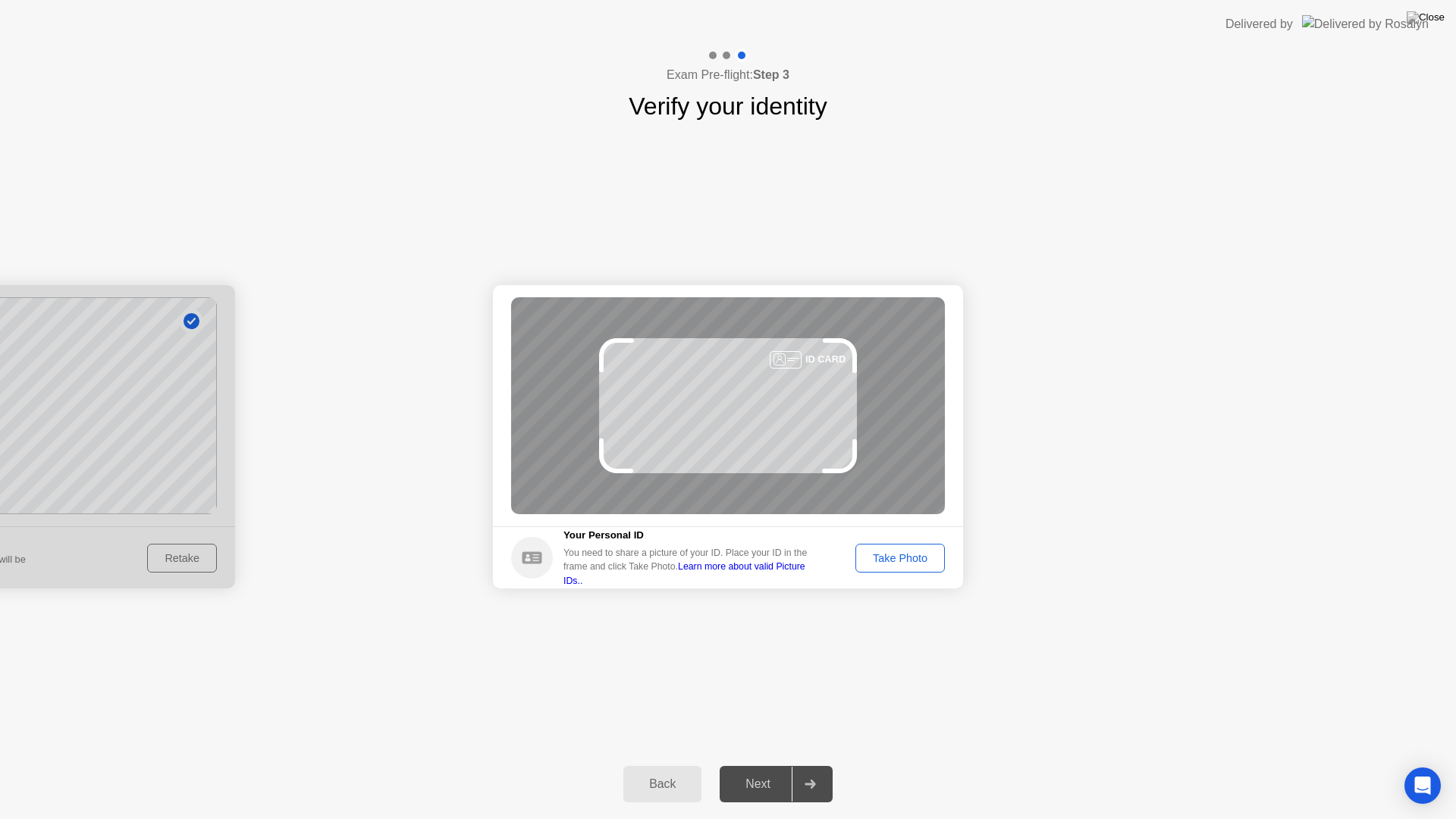
click at [914, 553] on div "Take Photo" at bounding box center [900, 558] width 79 height 12
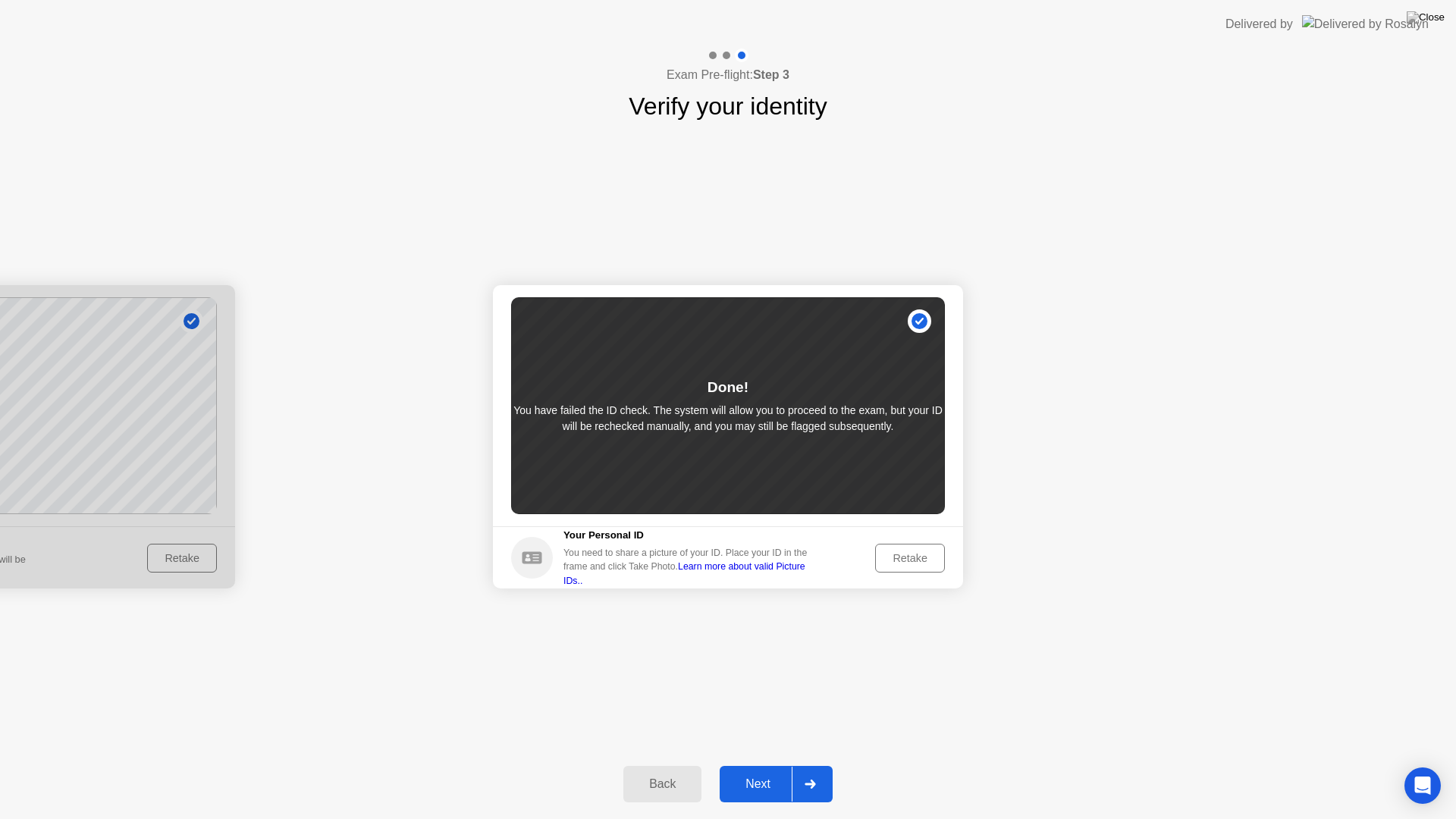
click at [763, 770] on div "Next" at bounding box center [757, 784] width 67 height 14
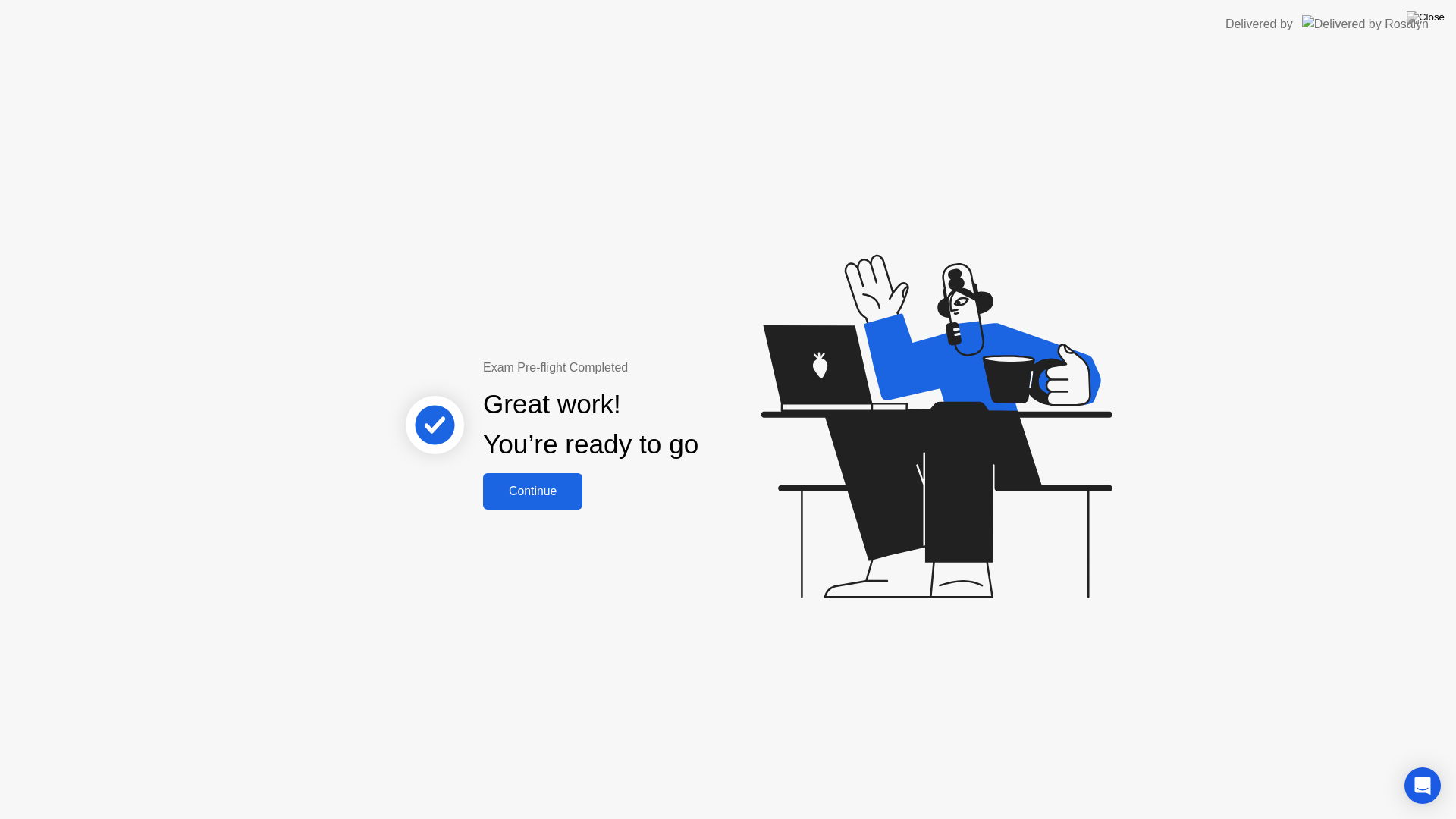
click at [522, 492] on div "Continue" at bounding box center [533, 491] width 90 height 14
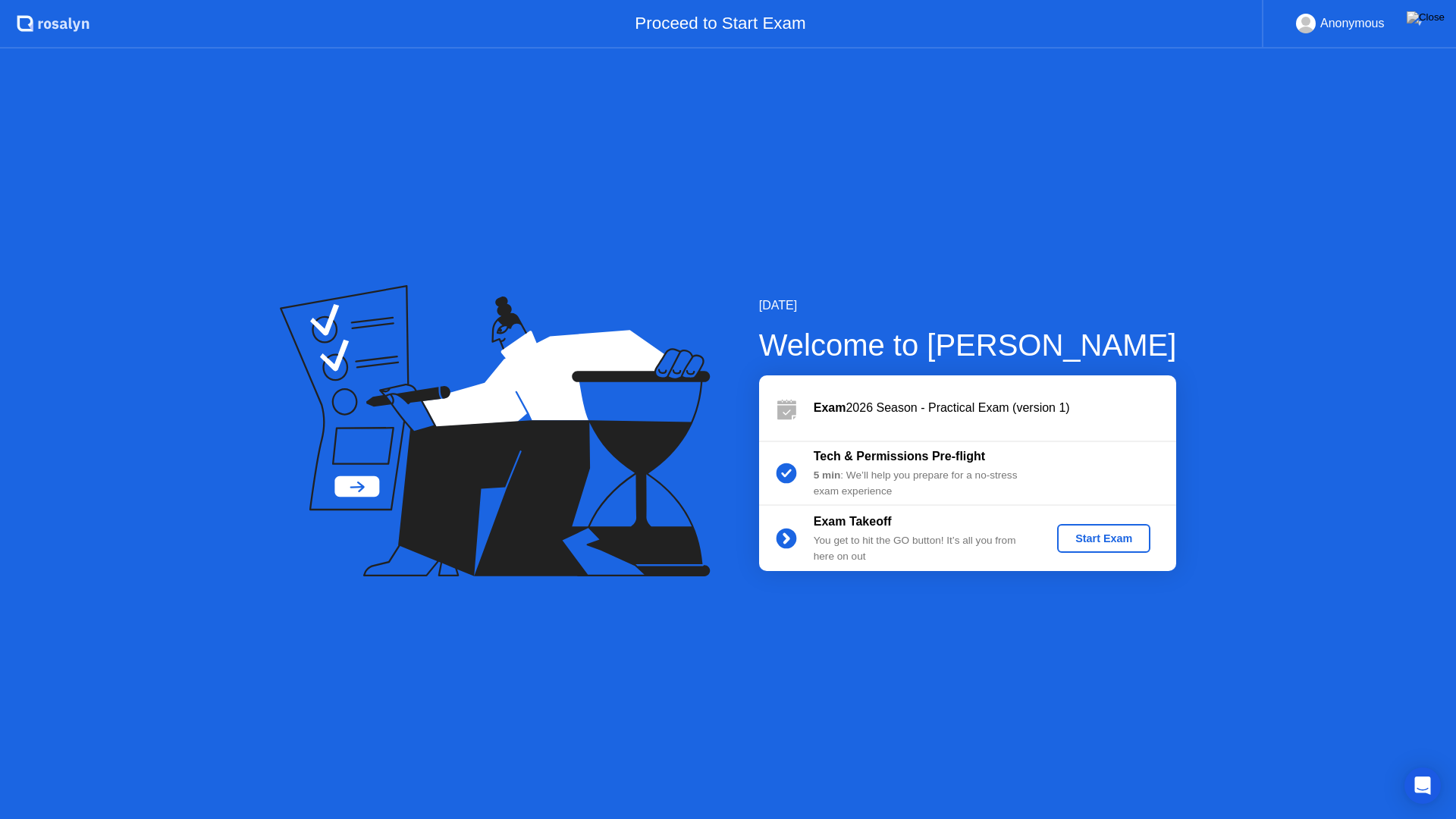
click at [1109, 536] on div "Start Exam" at bounding box center [1104, 538] width 81 height 12
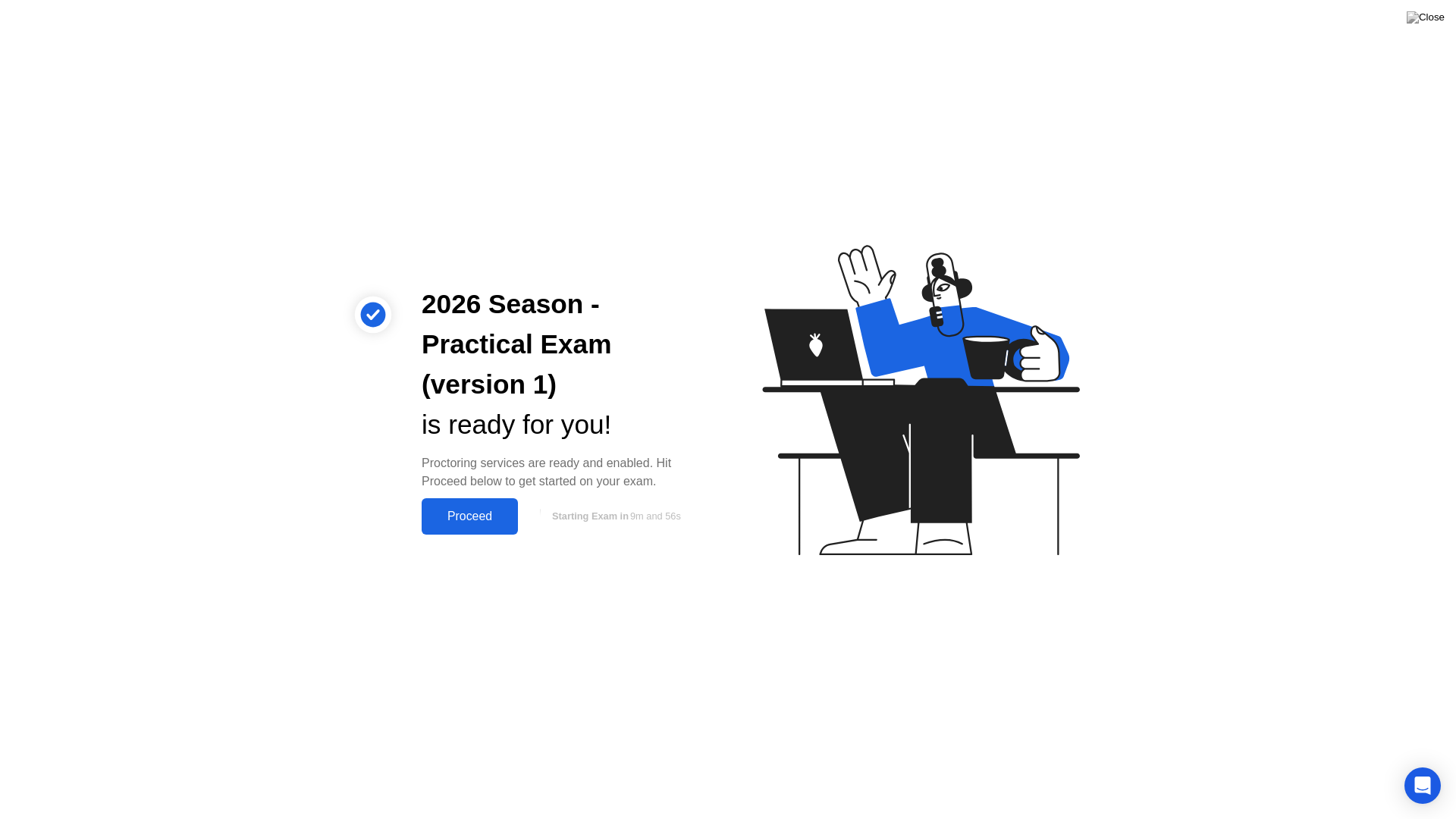
click at [466, 518] on div "Proceed" at bounding box center [470, 517] width 87 height 14
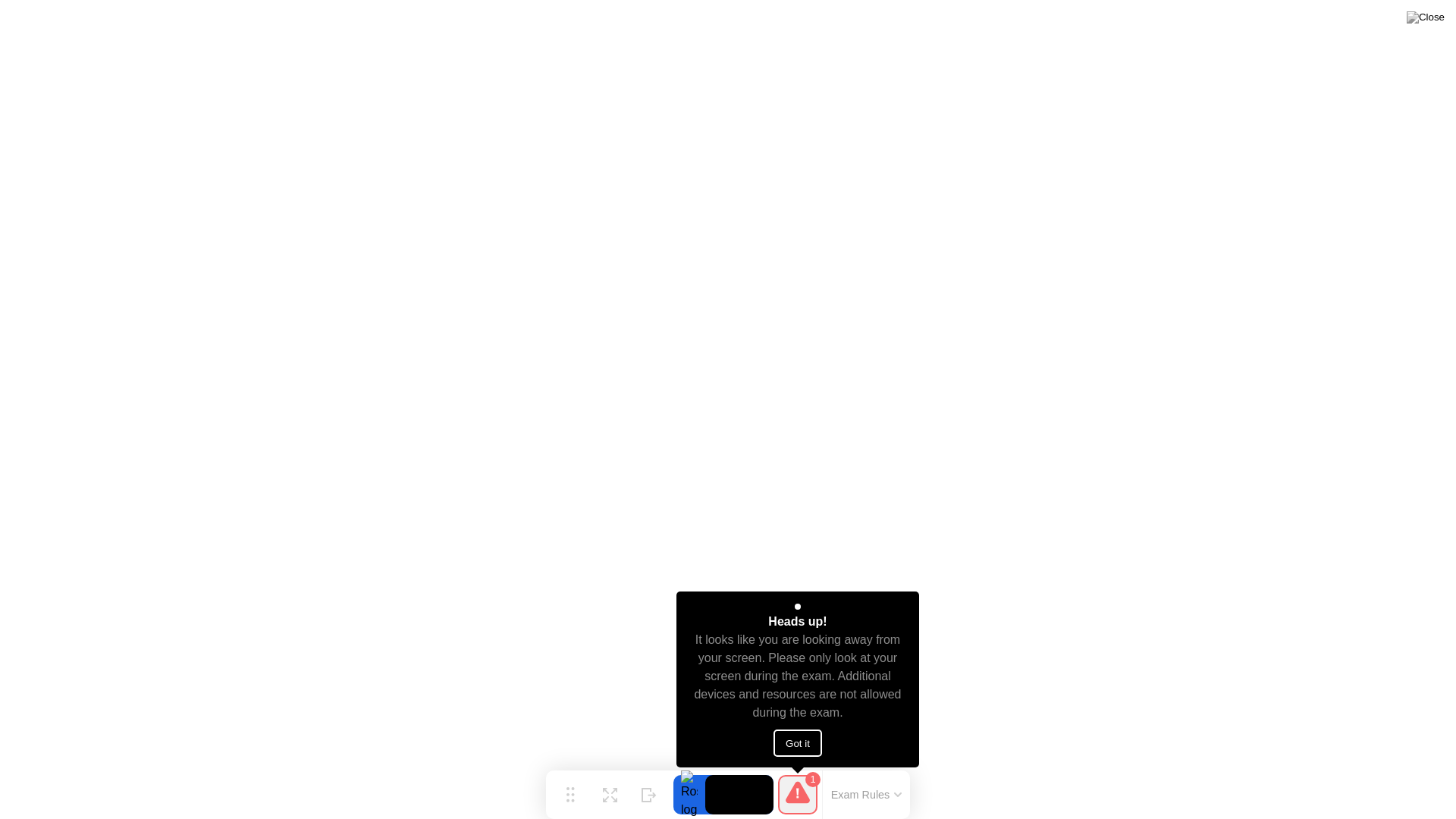
click at [786, 732] on button "Got it" at bounding box center [798, 742] width 49 height 27
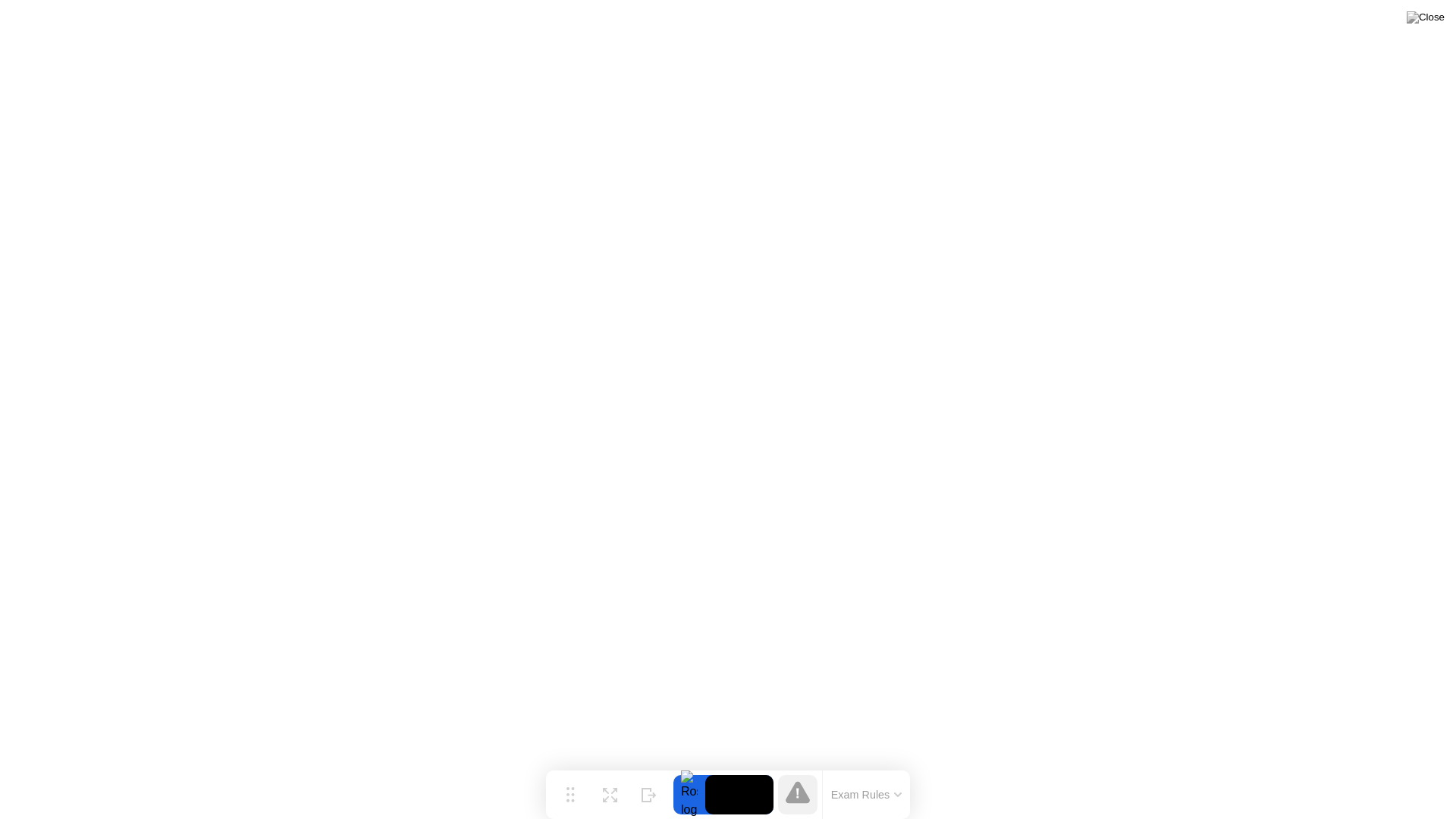
click at [839, 770] on button "Exam Rules" at bounding box center [867, 795] width 80 height 14
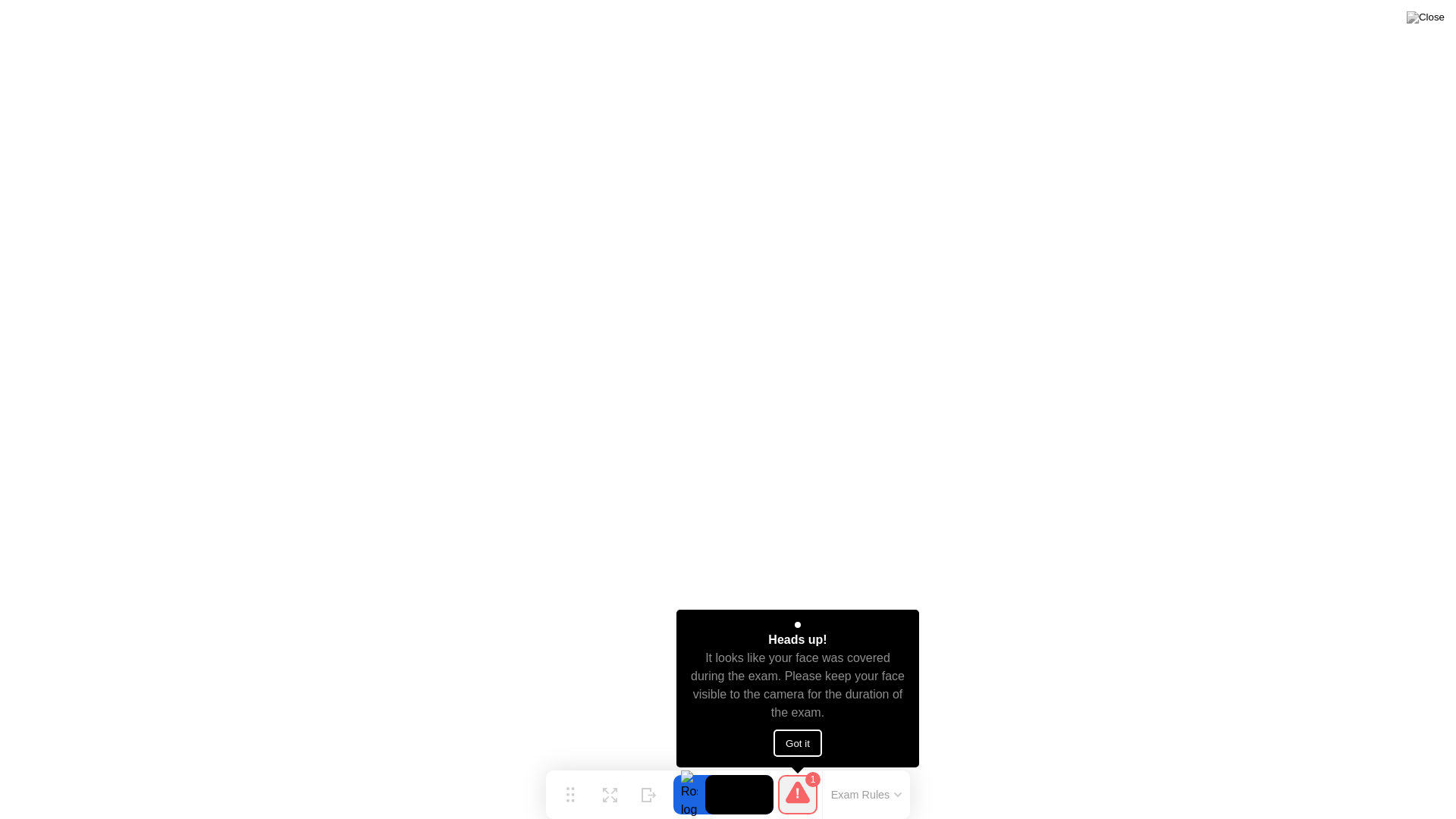
click at [814, 746] on button "Got it" at bounding box center [798, 742] width 49 height 27
click at [798, 743] on button "Got it" at bounding box center [798, 742] width 49 height 27
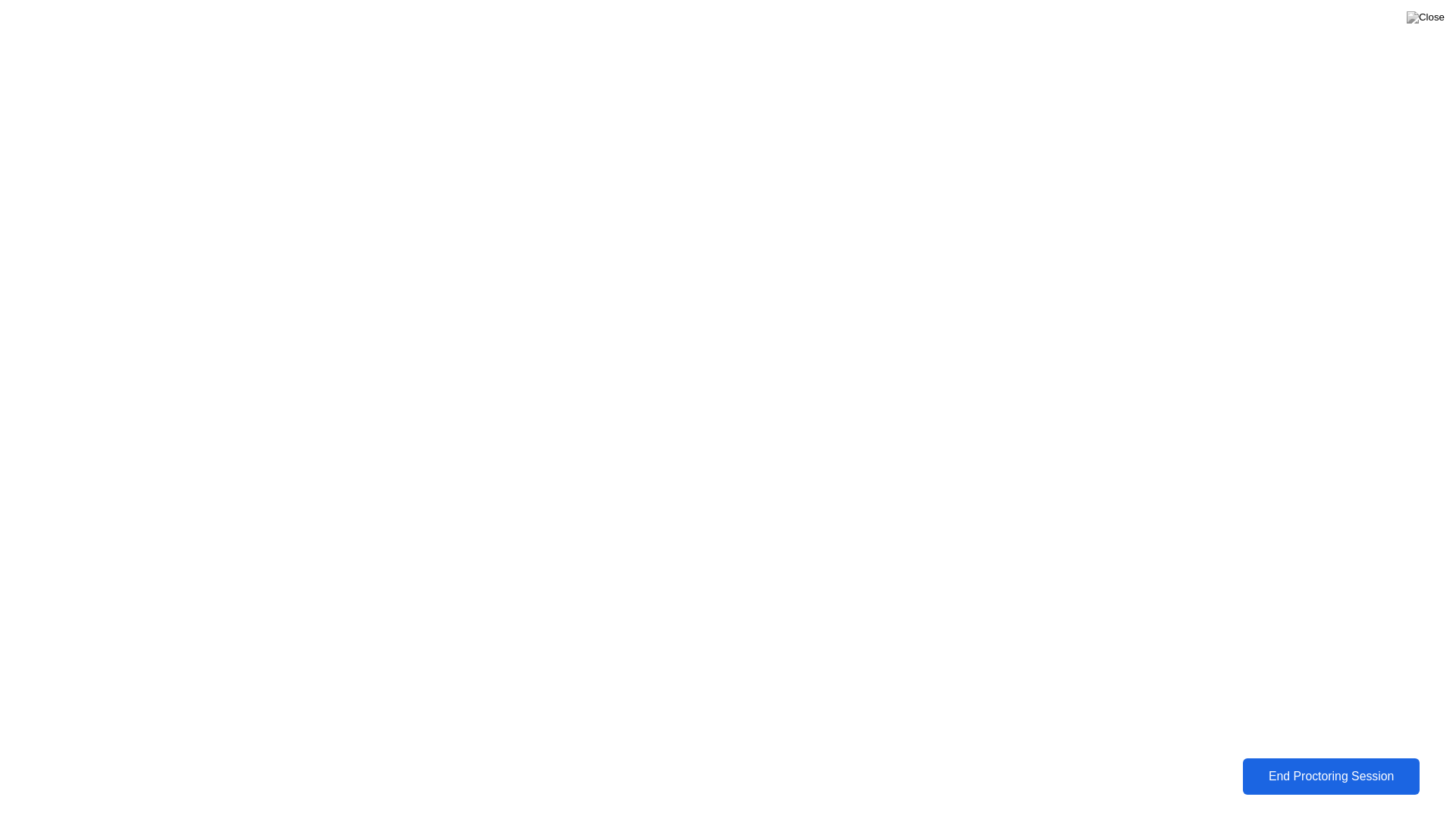
click at [1306, 768] on div "End Proctoring Session" at bounding box center [1332, 775] width 180 height 14
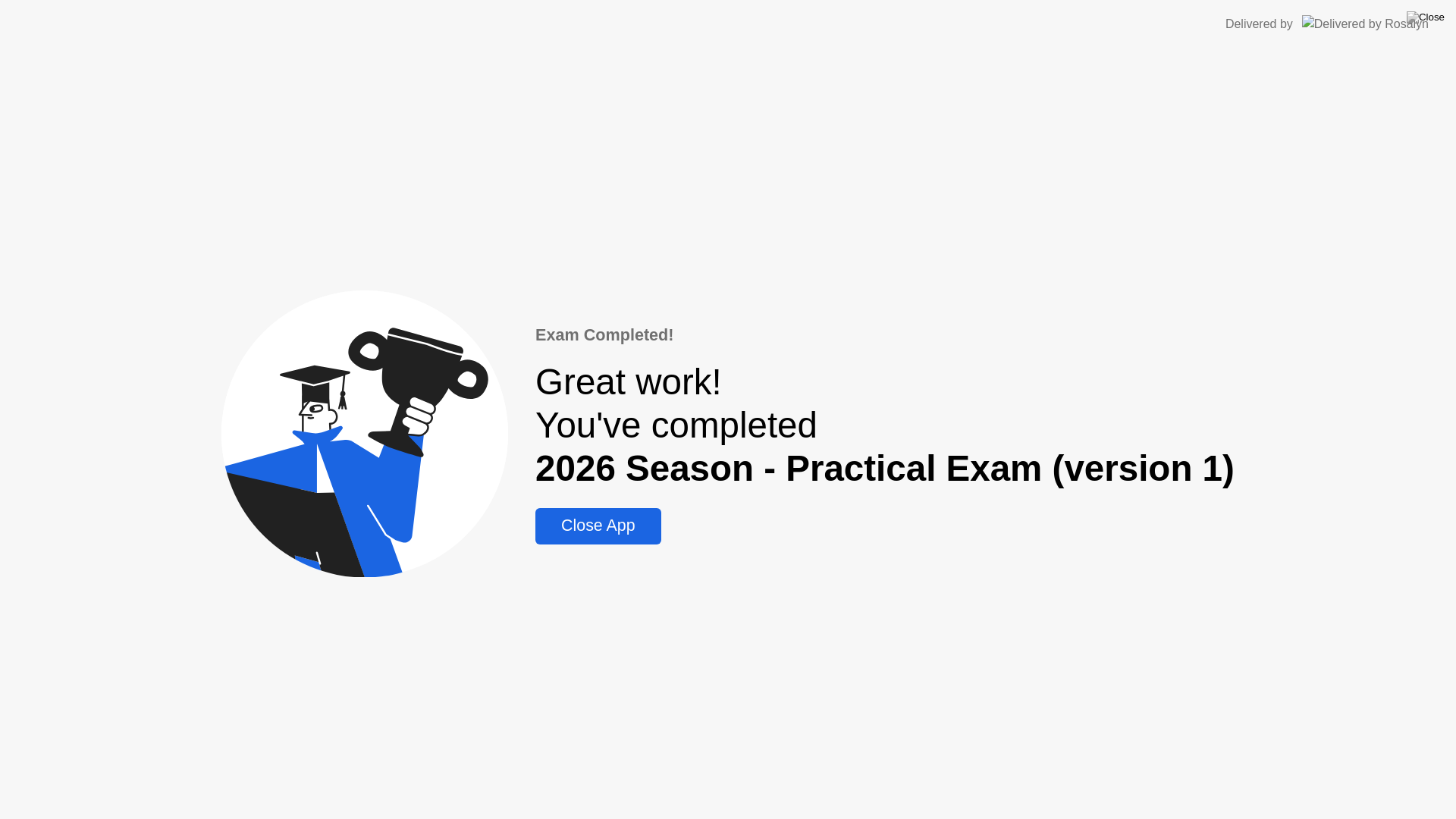
click at [609, 519] on div "Close App" at bounding box center [598, 526] width 116 height 19
